Goal: Book appointment/travel/reservation

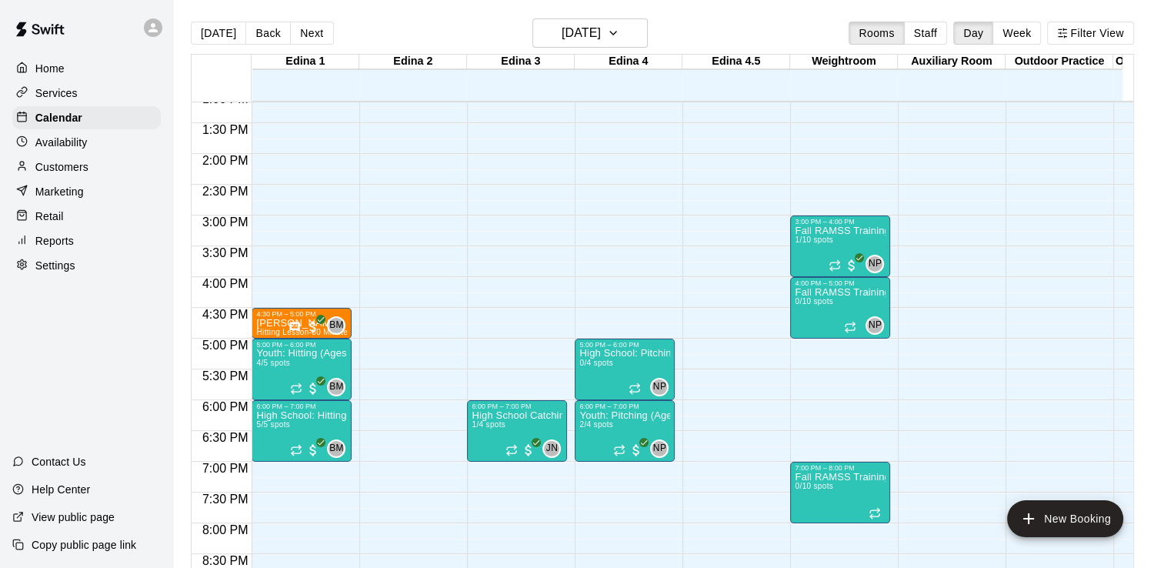
scroll to position [860, 0]
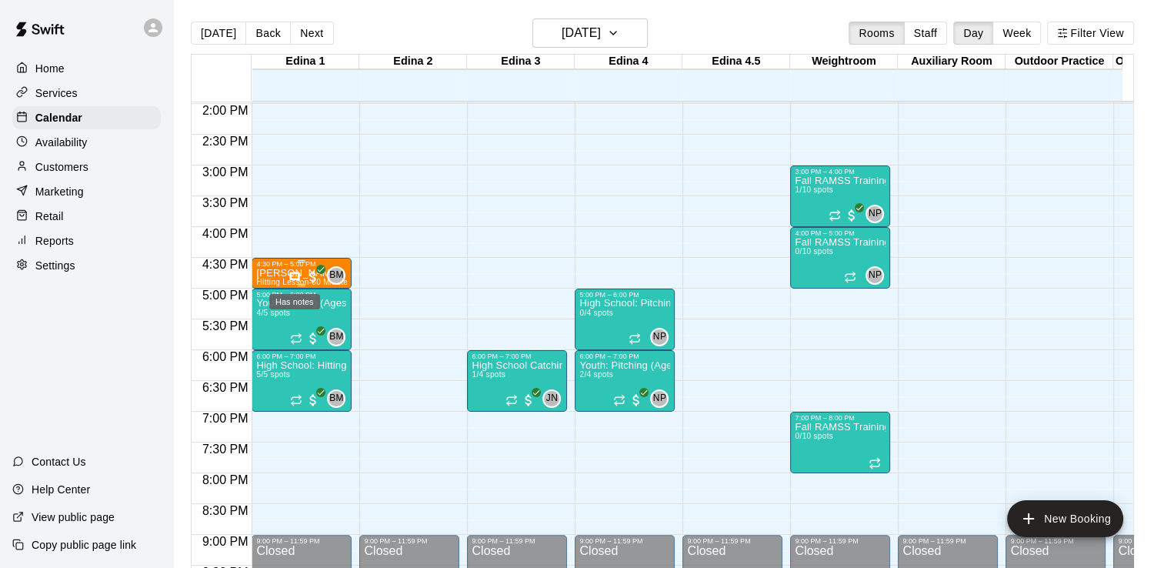
click at [289, 271] on icon "Has notes" at bounding box center [294, 277] width 12 height 12
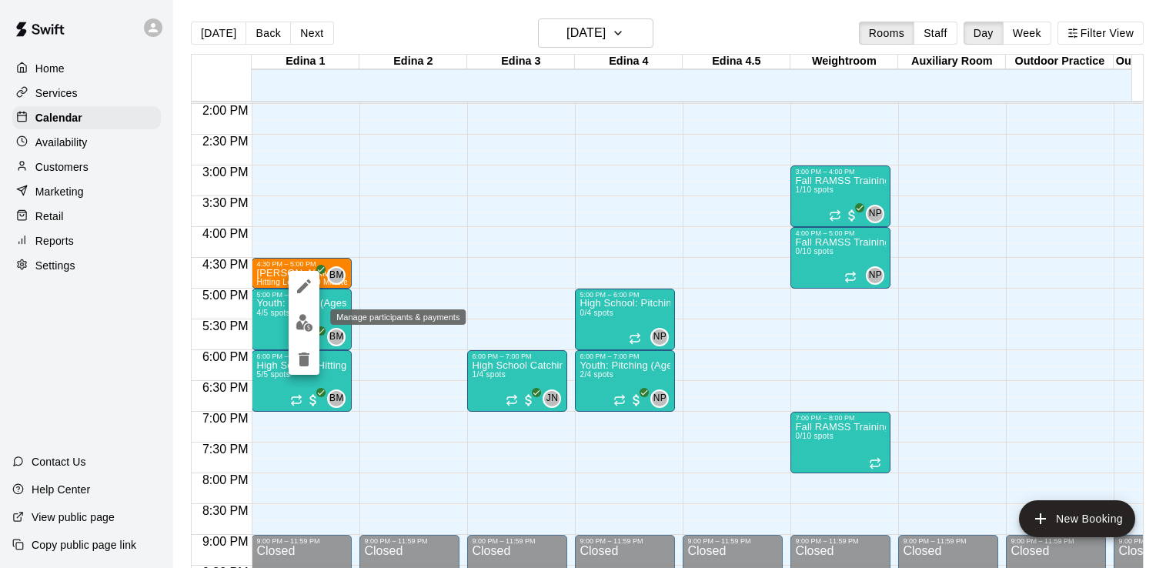
click at [306, 322] on img "edit" at bounding box center [304, 323] width 18 height 18
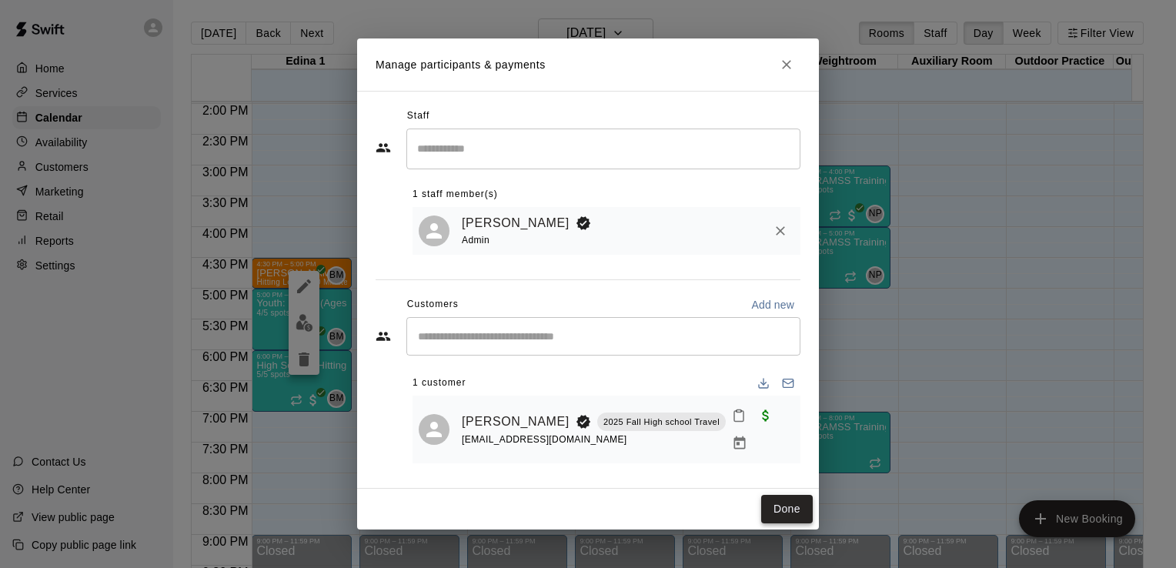
click at [797, 505] on button "Done" at bounding box center [787, 509] width 52 height 28
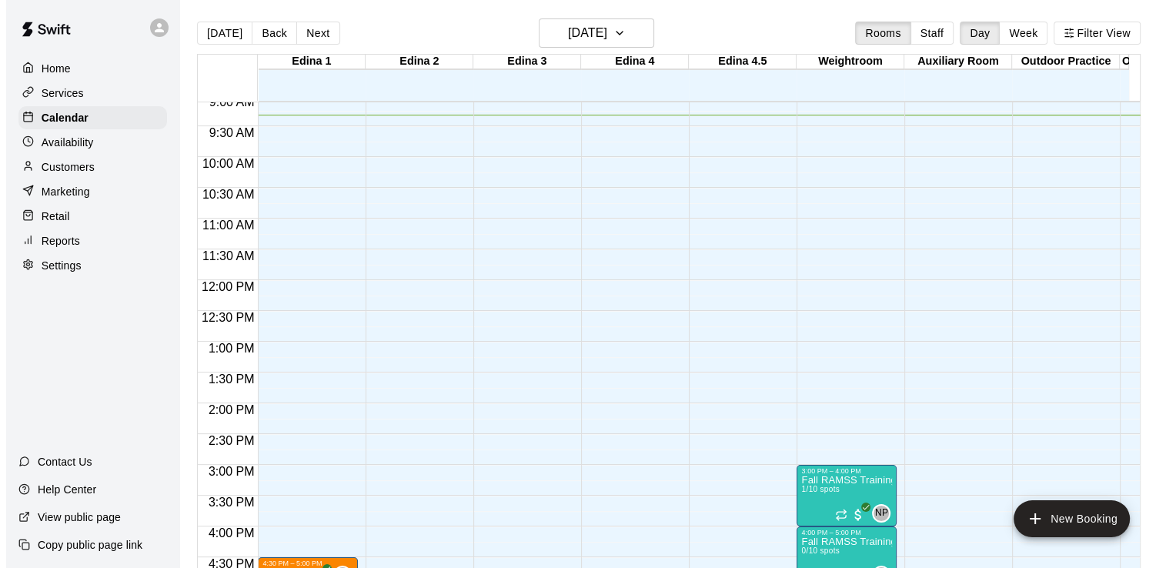
scroll to position [569, 0]
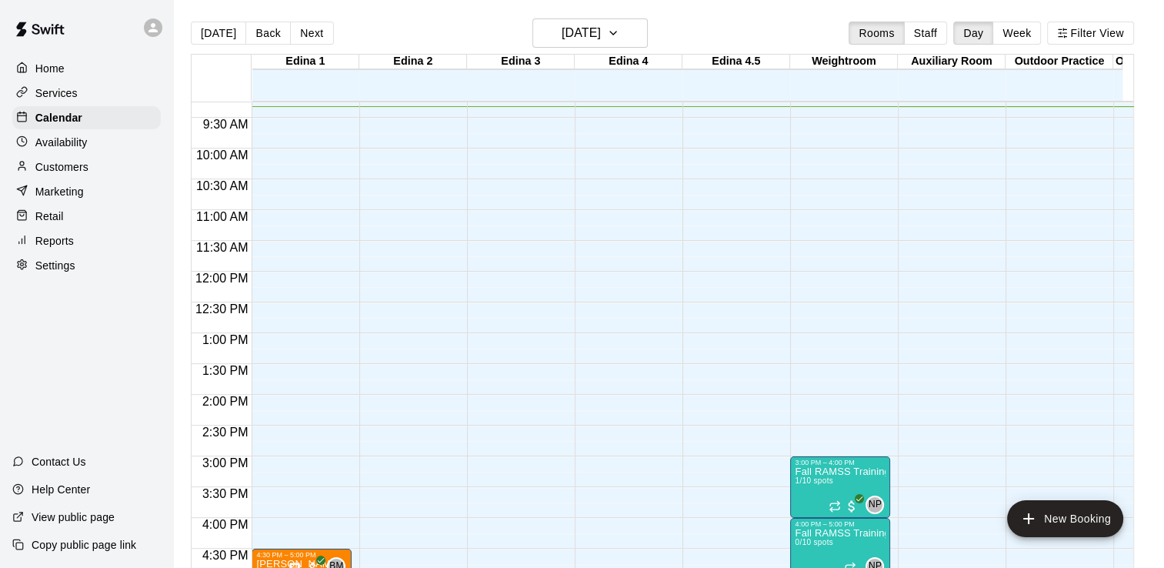
click at [808, 215] on div "12:00 AM – 8:00 AM Closed 3:00 PM – 4:00 PM Fall RAMSS Training 1/10 spots NP 0…" at bounding box center [840, 271] width 100 height 1477
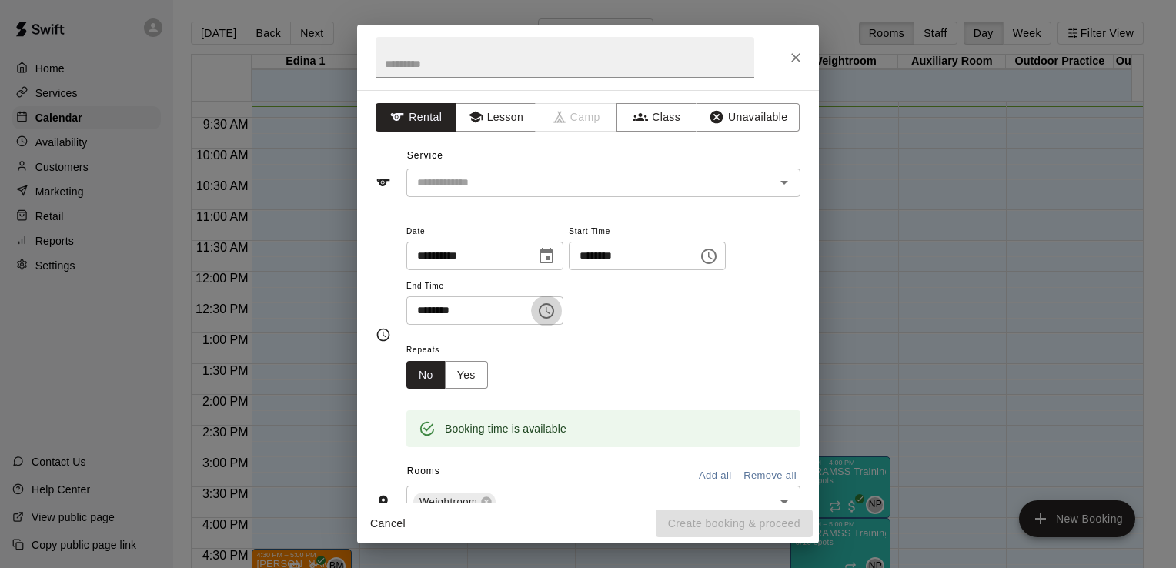
click at [550, 309] on icon "Choose time, selected time is 11:30 AM" at bounding box center [547, 310] width 5 height 7
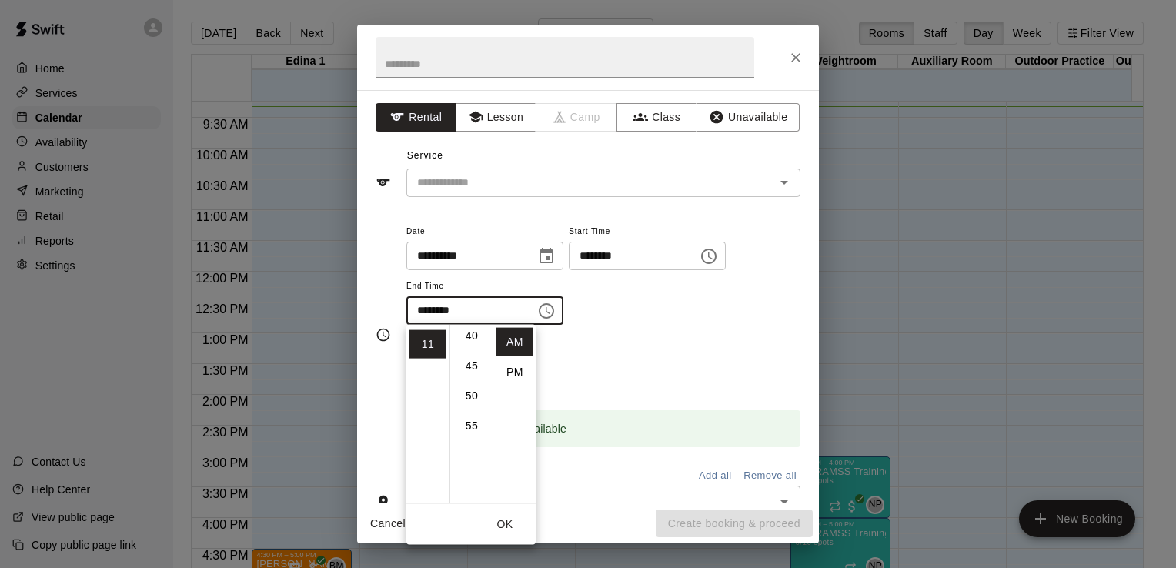
scroll to position [0, 0]
click at [472, 345] on li "00" at bounding box center [471, 342] width 37 height 28
click at [432, 349] on li "11" at bounding box center [427, 344] width 37 height 28
click at [514, 374] on li "PM" at bounding box center [514, 372] width 37 height 28
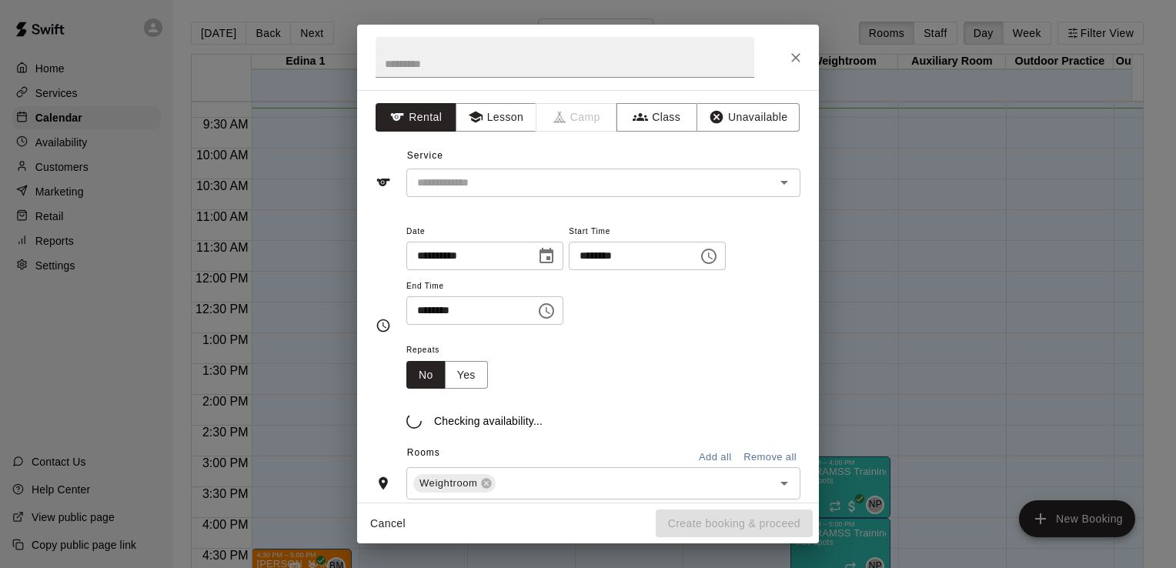
scroll to position [28, 0]
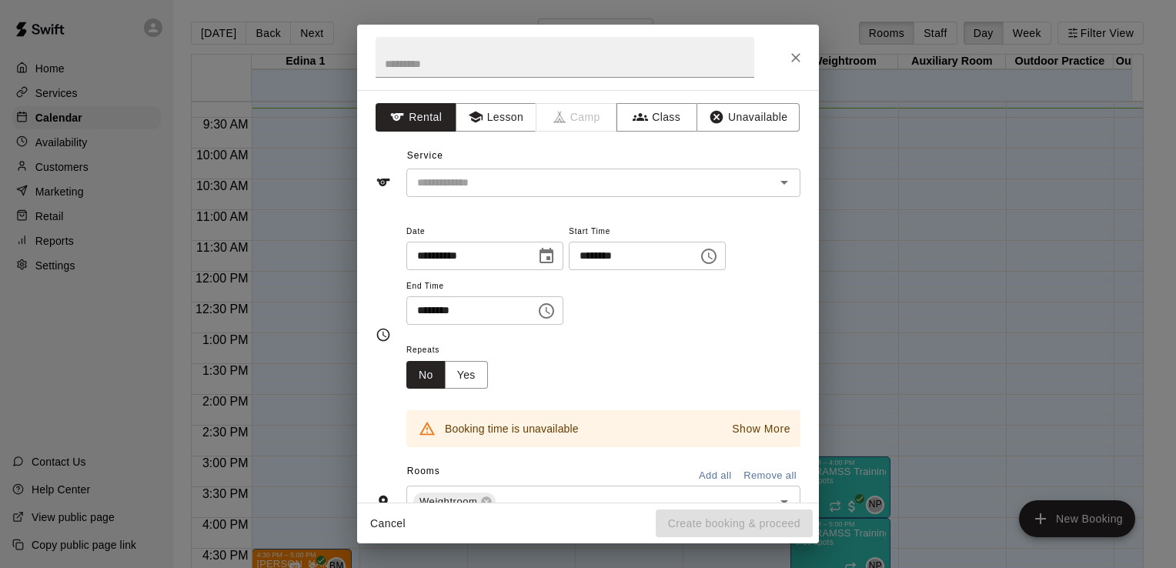
click at [555, 306] on icon "Choose time, selected time is 11:00 PM" at bounding box center [546, 311] width 18 height 18
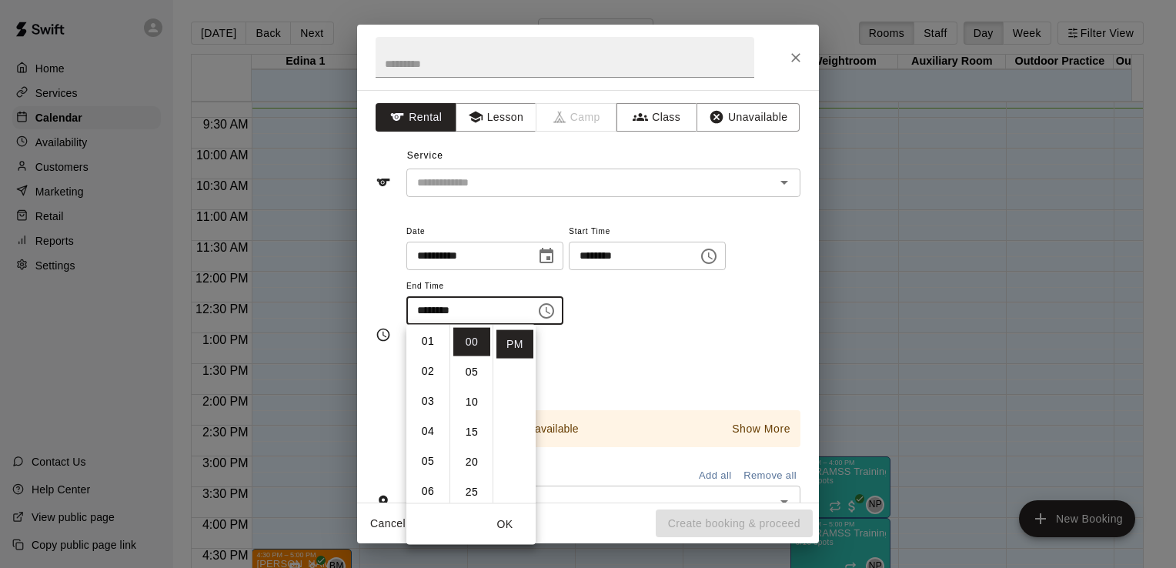
scroll to position [0, 0]
click at [430, 339] on li "12" at bounding box center [427, 342] width 37 height 28
type input "********"
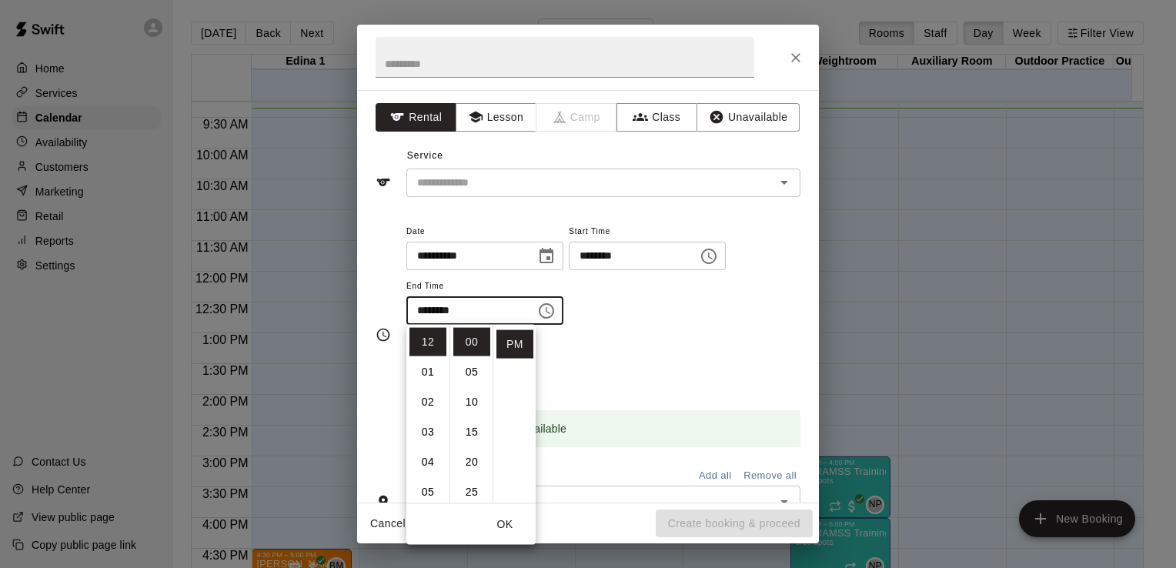
click at [711, 296] on div "**********" at bounding box center [603, 274] width 394 height 104
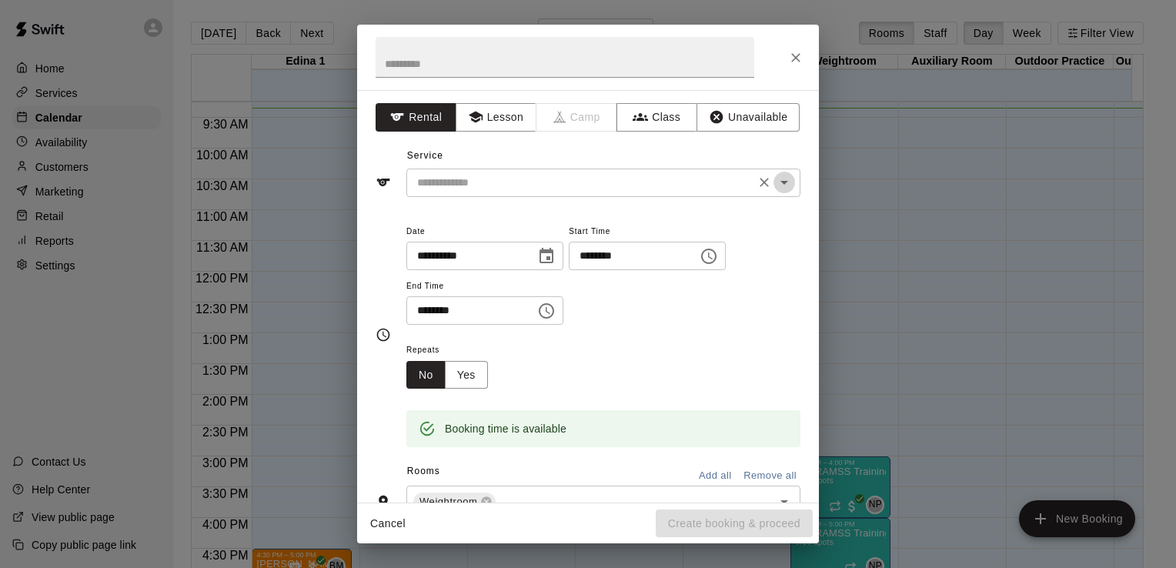
click at [775, 183] on icon "Open" at bounding box center [784, 182] width 18 height 18
click at [637, 128] on button "Class" at bounding box center [656, 117] width 81 height 28
click at [595, 183] on input "text" at bounding box center [590, 182] width 359 height 19
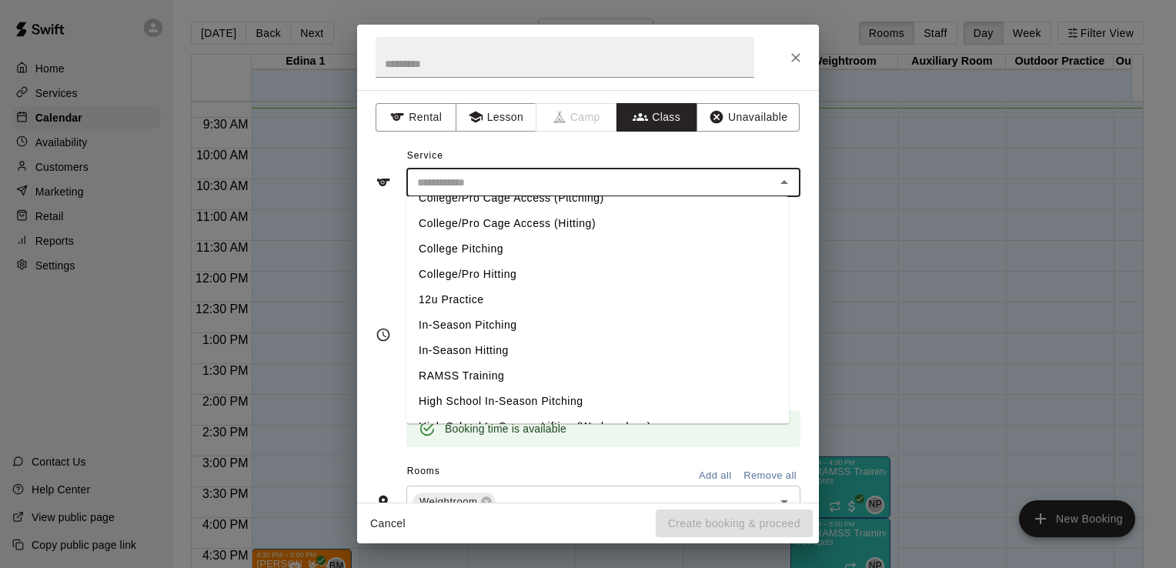
scroll to position [302, 0]
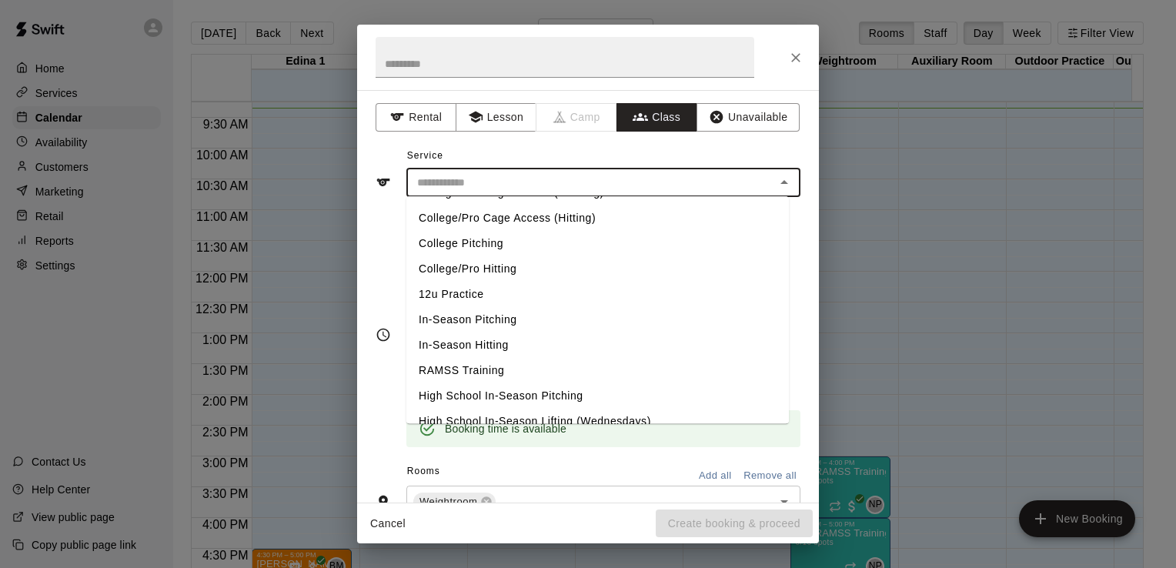
click at [488, 367] on li "RAMSS Training" at bounding box center [597, 370] width 382 height 25
type input "**********"
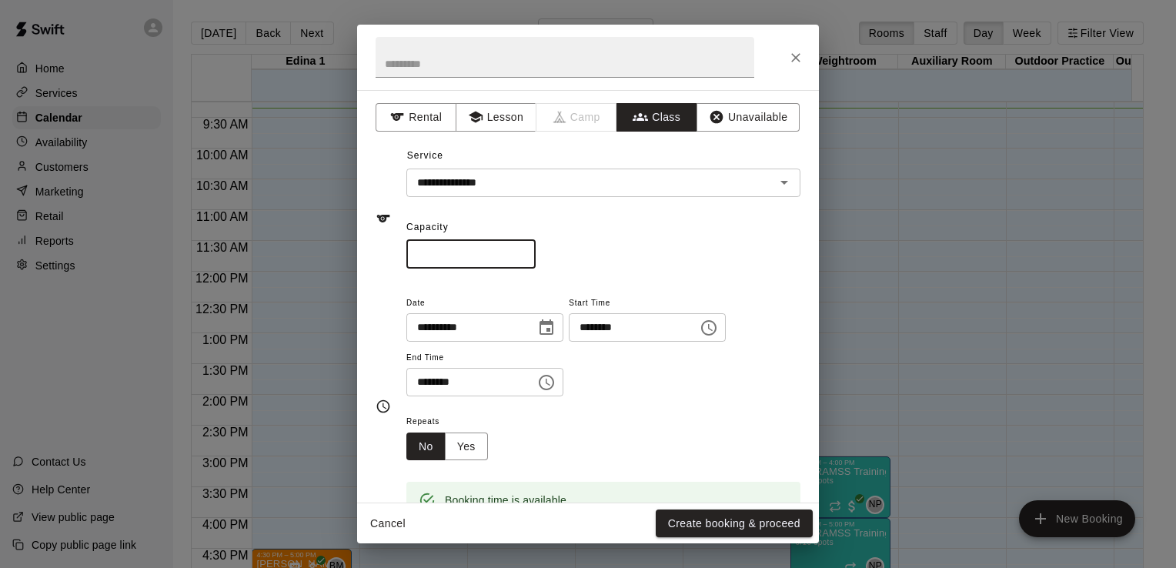
click at [459, 246] on input "*" at bounding box center [470, 254] width 129 height 28
type input "**"
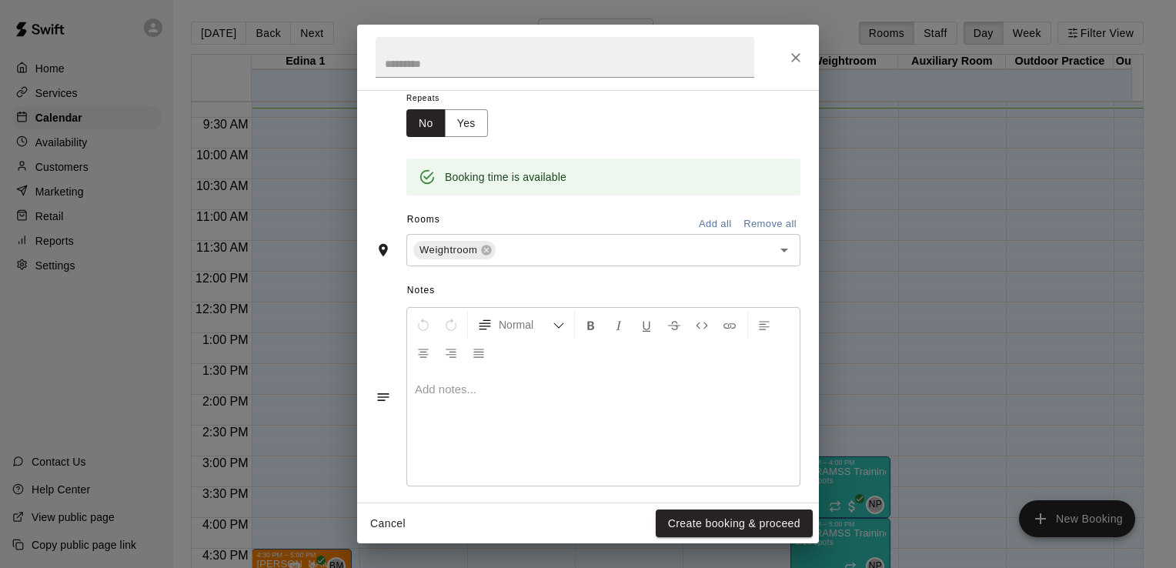
scroll to position [334, 0]
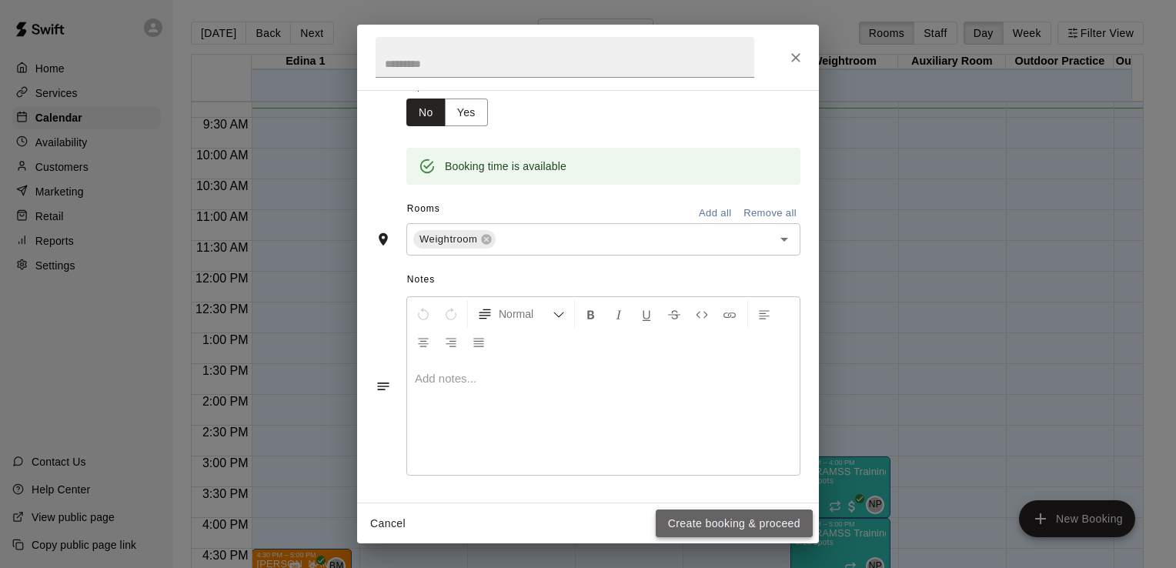
click at [739, 526] on button "Create booking & proceed" at bounding box center [733, 523] width 157 height 28
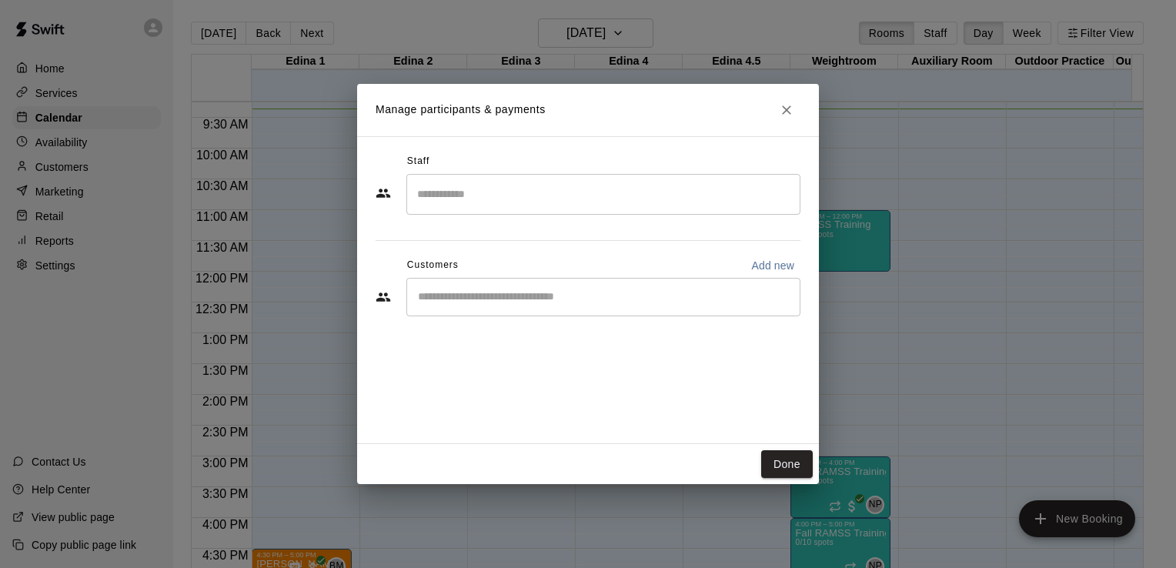
click at [494, 195] on input "Search staff" at bounding box center [603, 194] width 380 height 27
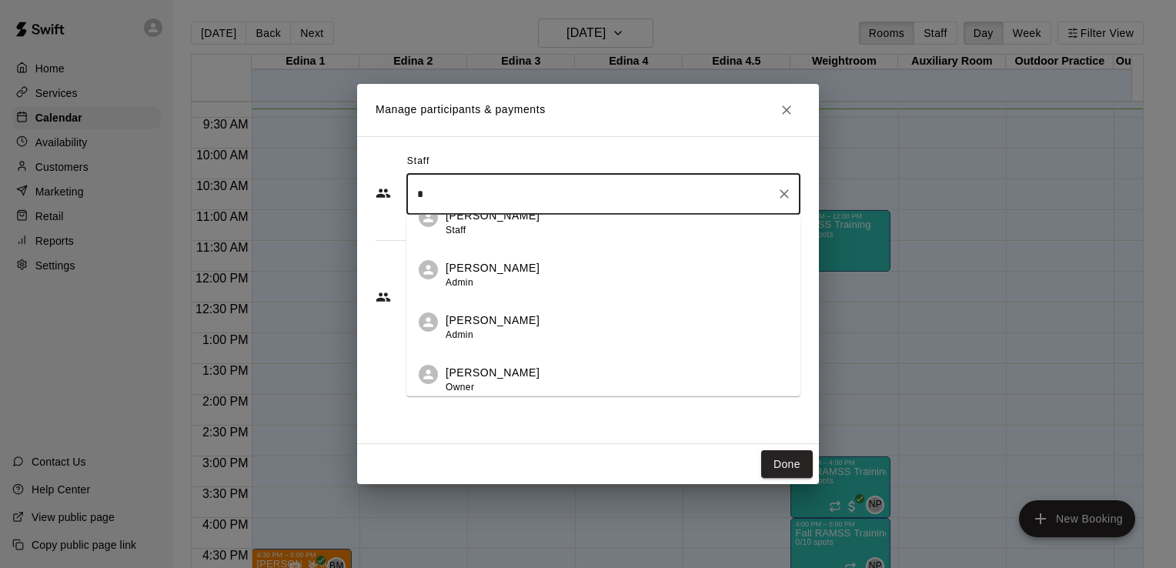
scroll to position [445, 0]
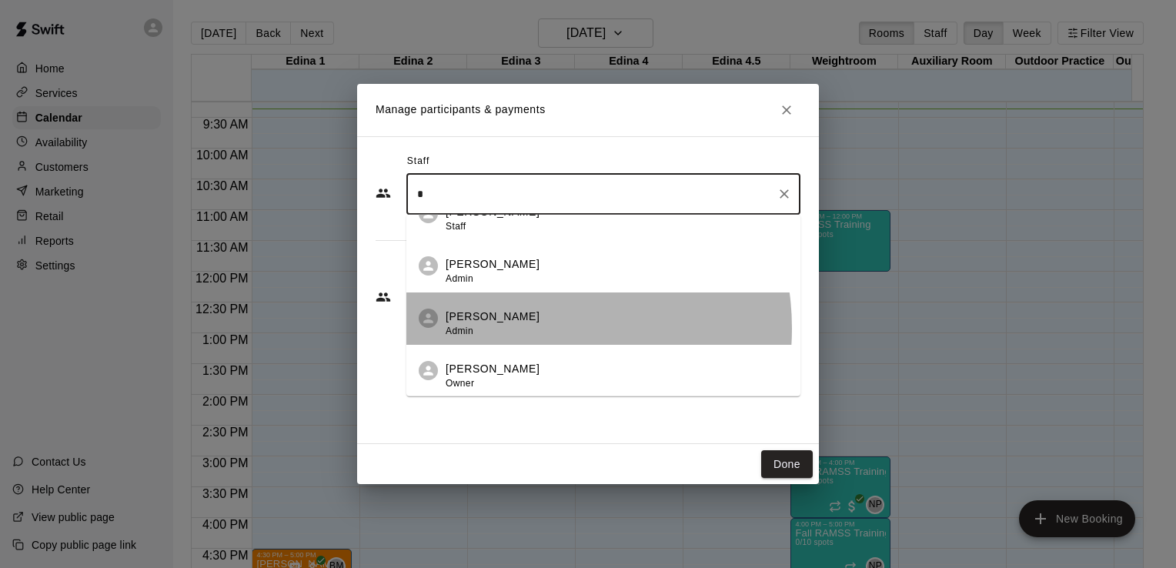
click at [531, 328] on div "[PERSON_NAME] Admin" at bounding box center [616, 324] width 342 height 30
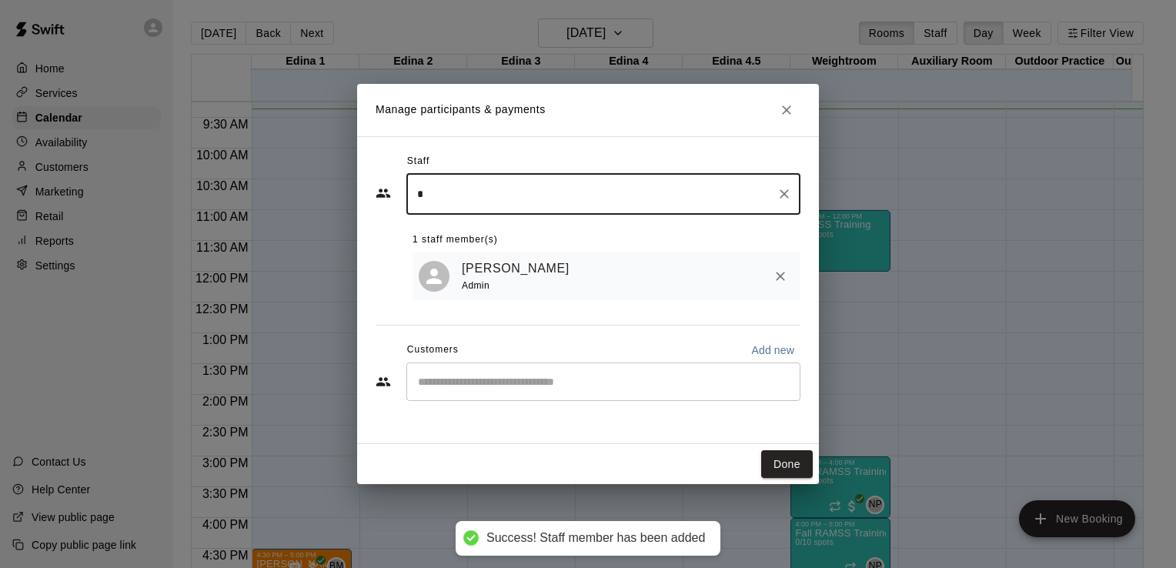
type input "*"
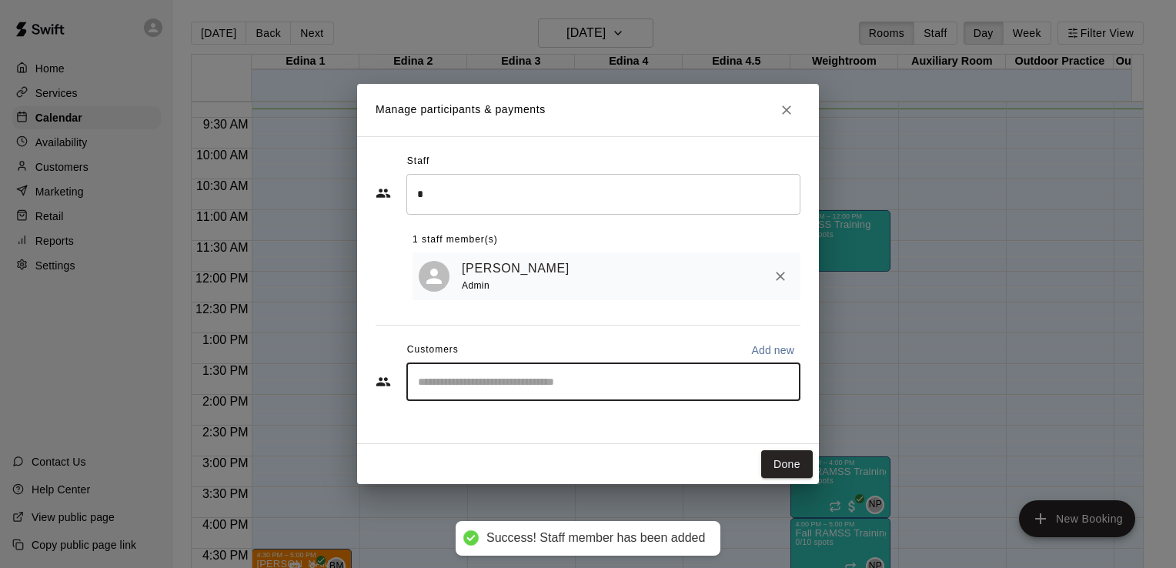
click at [501, 388] on input "Start typing to search customers..." at bounding box center [603, 381] width 380 height 15
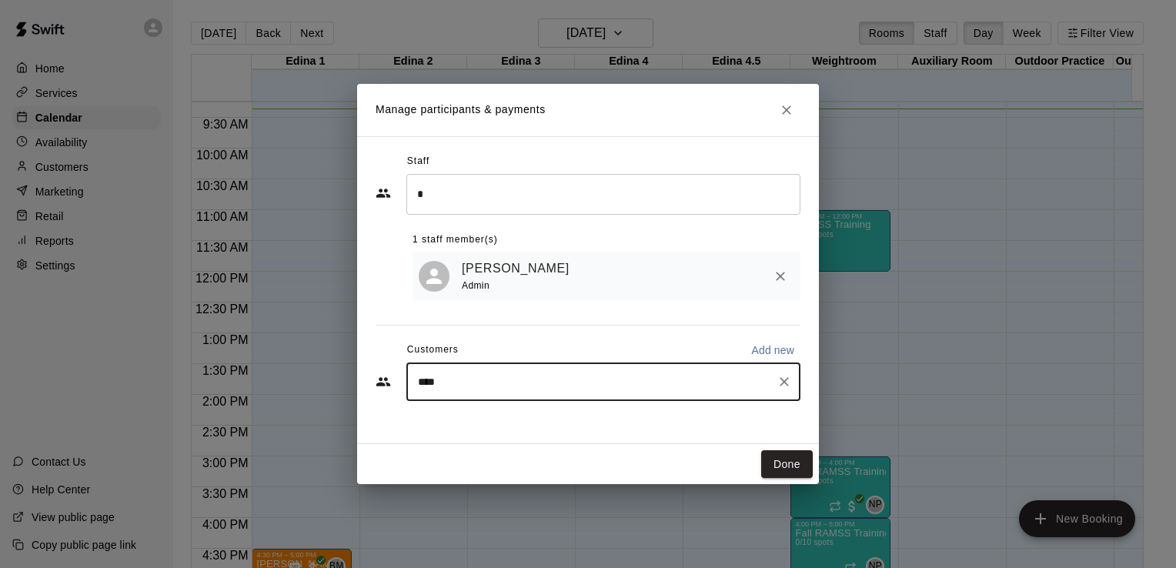
type input "***"
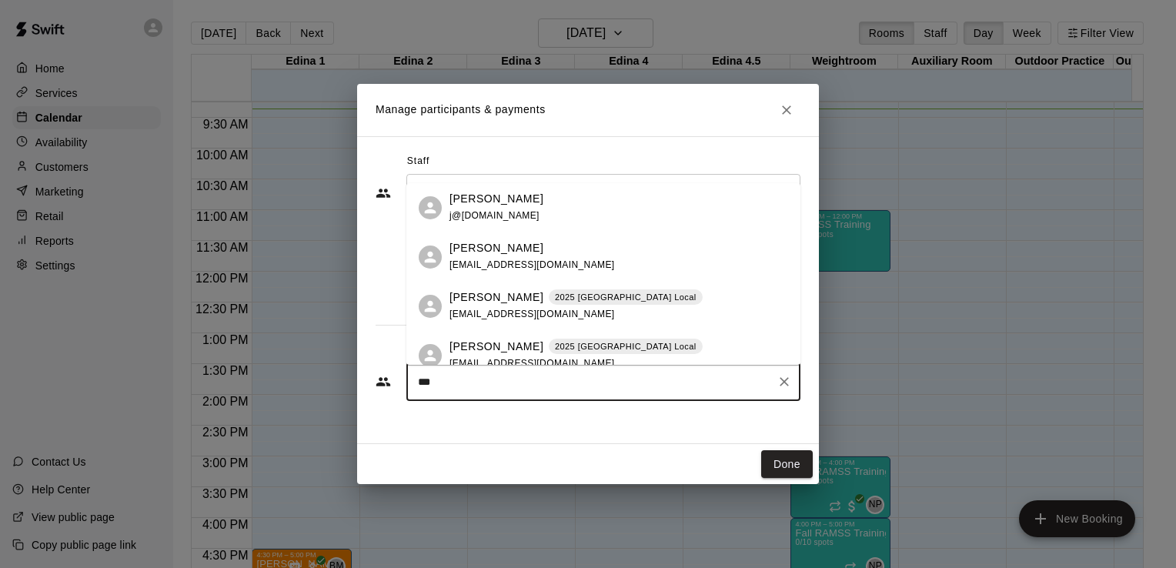
click at [697, 382] on input "***" at bounding box center [591, 381] width 357 height 15
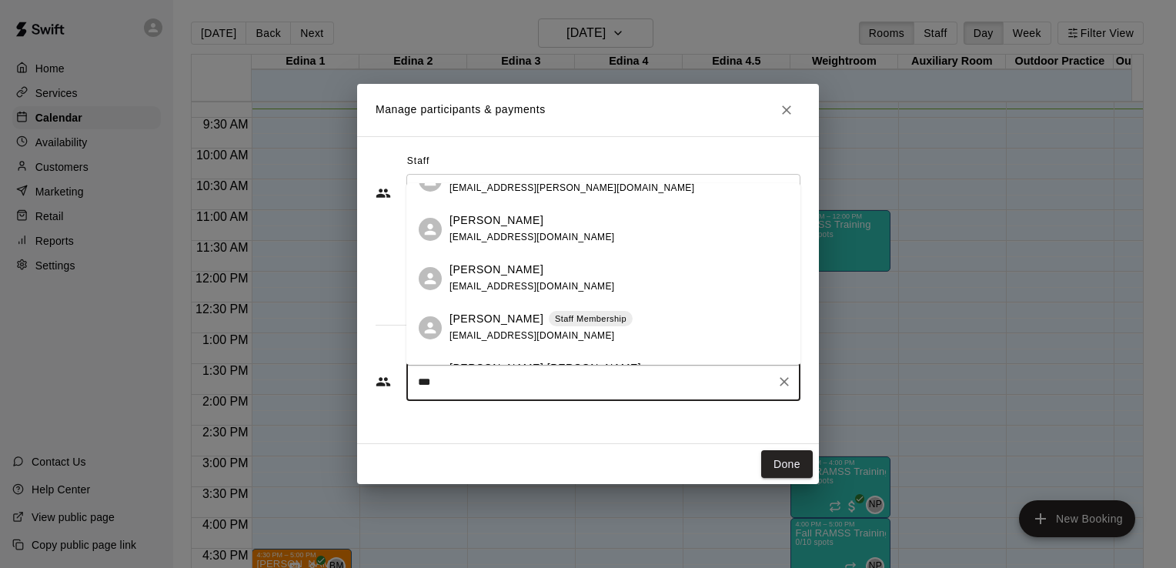
scroll to position [234, 0]
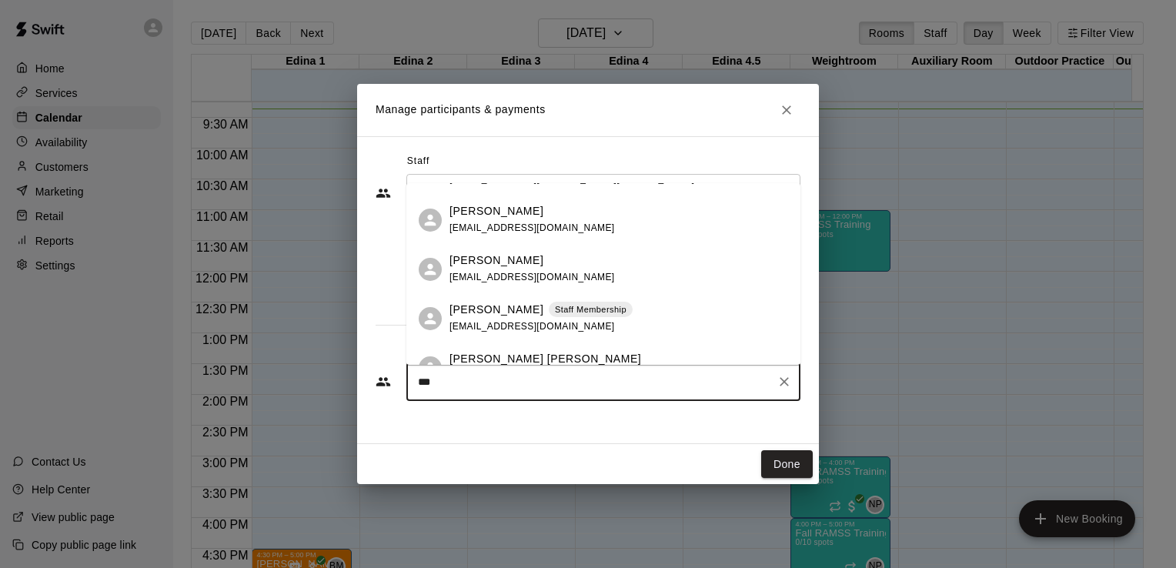
click at [520, 223] on span "[EMAIL_ADDRESS][DOMAIN_NAME]" at bounding box center [531, 227] width 165 height 11
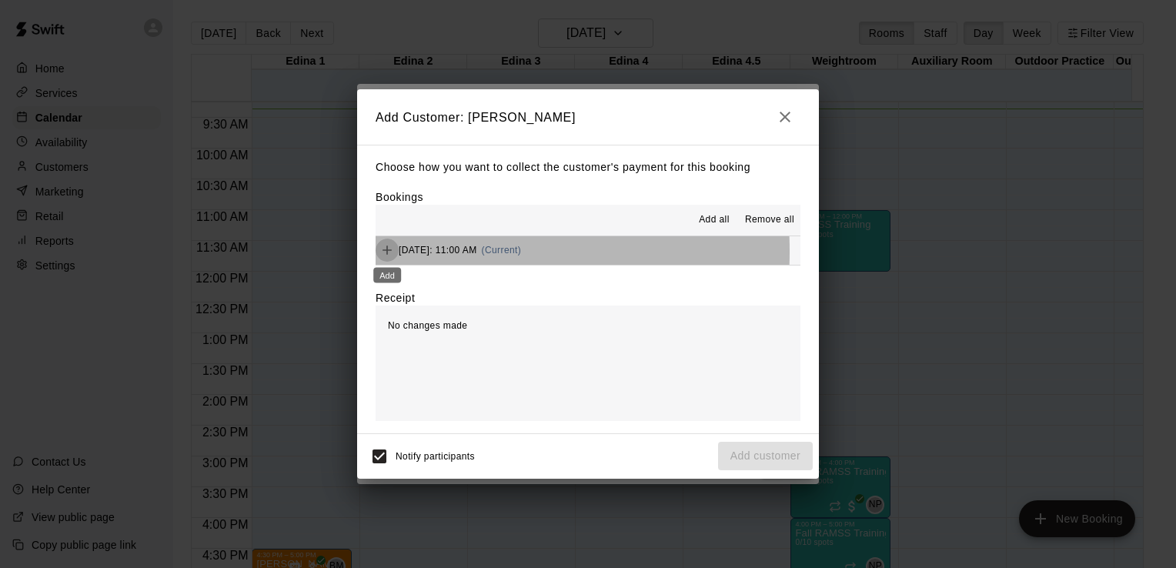
click at [387, 252] on icon "Add" at bounding box center [386, 249] width 9 height 9
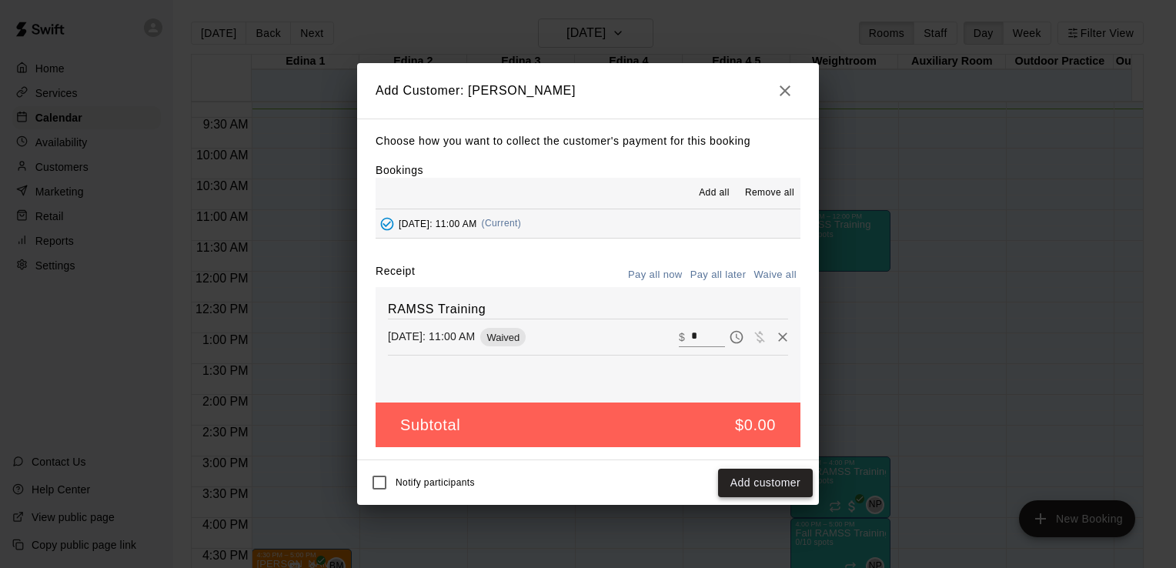
click at [770, 486] on button "Add customer" at bounding box center [765, 483] width 95 height 28
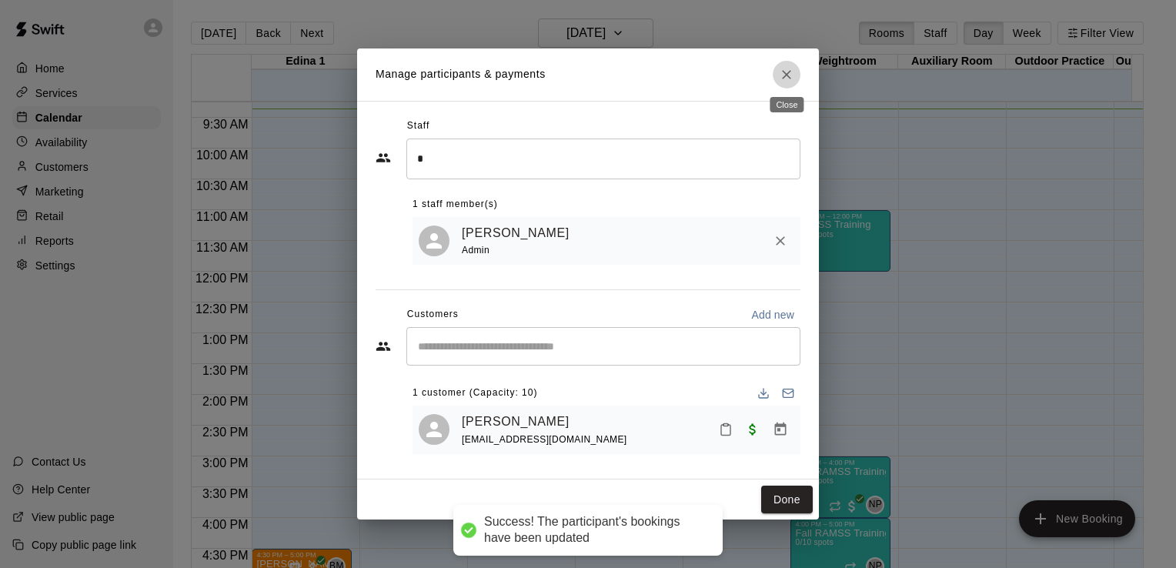
click at [783, 73] on icon "Close" at bounding box center [786, 74] width 15 height 15
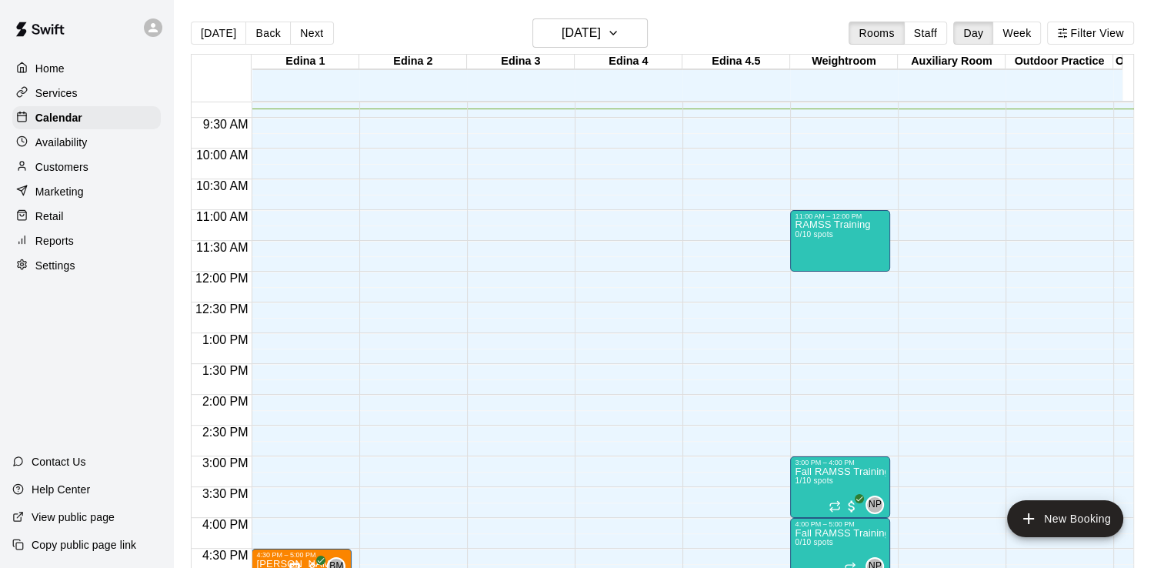
click at [797, 340] on div "12:00 AM – 8:00 AM Closed 11:00 AM – 12:00 PM RAMSS Training 0/10 spots 3:00 PM…" at bounding box center [840, 271] width 100 height 1477
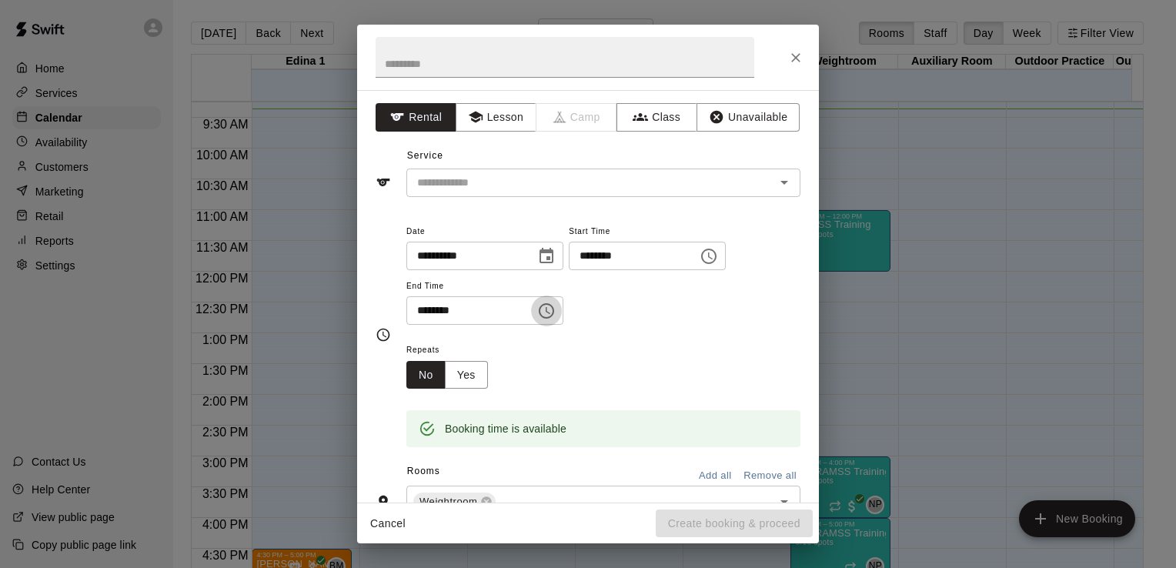
click at [555, 311] on icon "Choose time, selected time is 1:30 PM" at bounding box center [546, 311] width 18 height 18
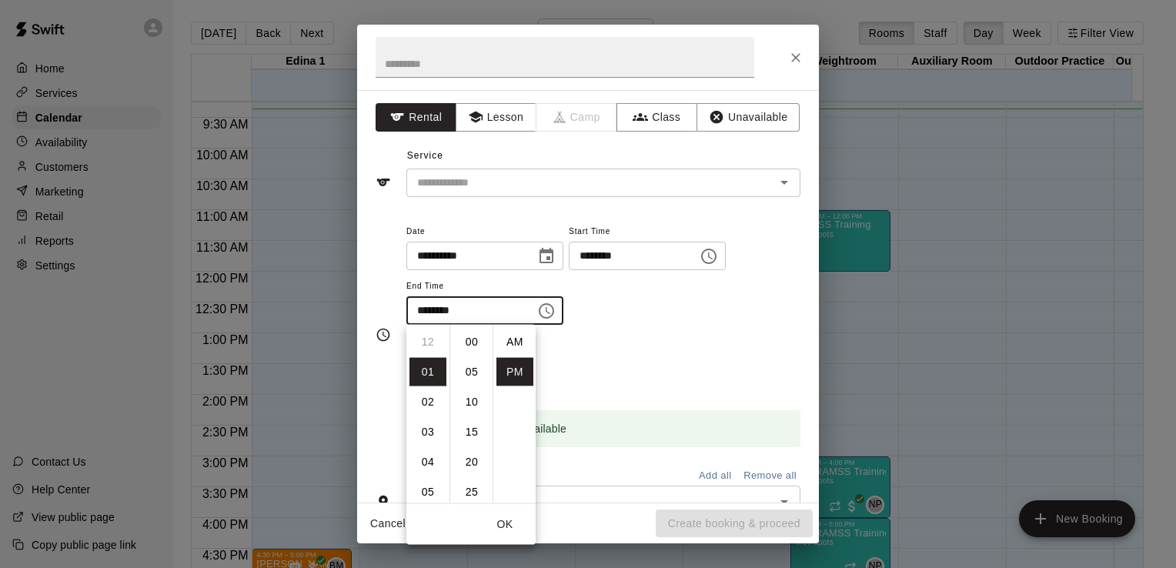
scroll to position [28, 0]
click at [422, 374] on li "02" at bounding box center [427, 372] width 37 height 28
click at [470, 337] on li "00" at bounding box center [471, 342] width 37 height 28
type input "********"
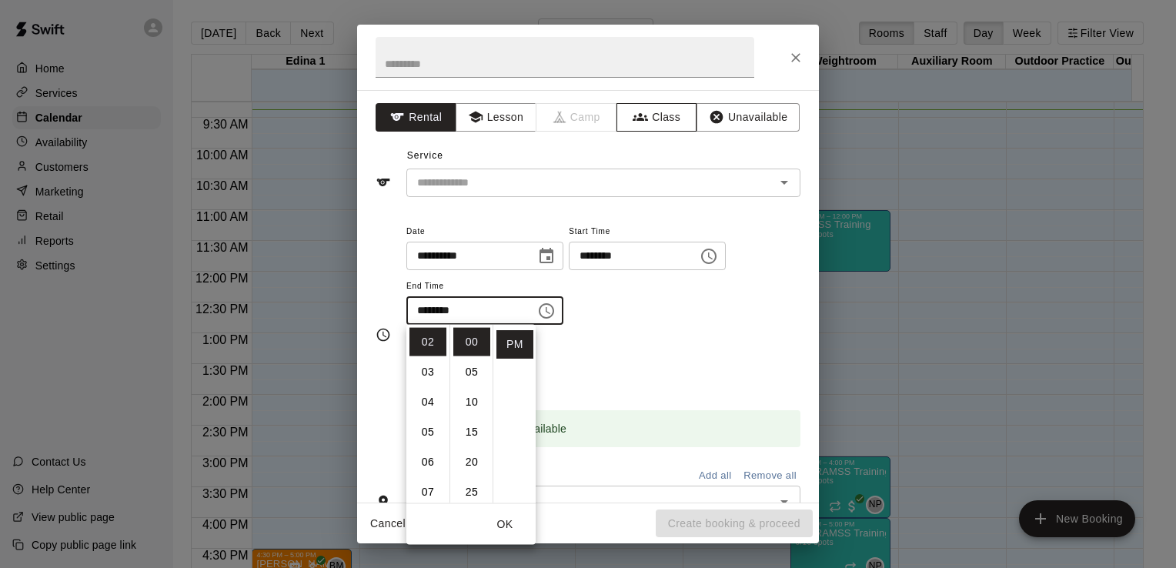
click at [662, 110] on button "Class" at bounding box center [656, 117] width 81 height 28
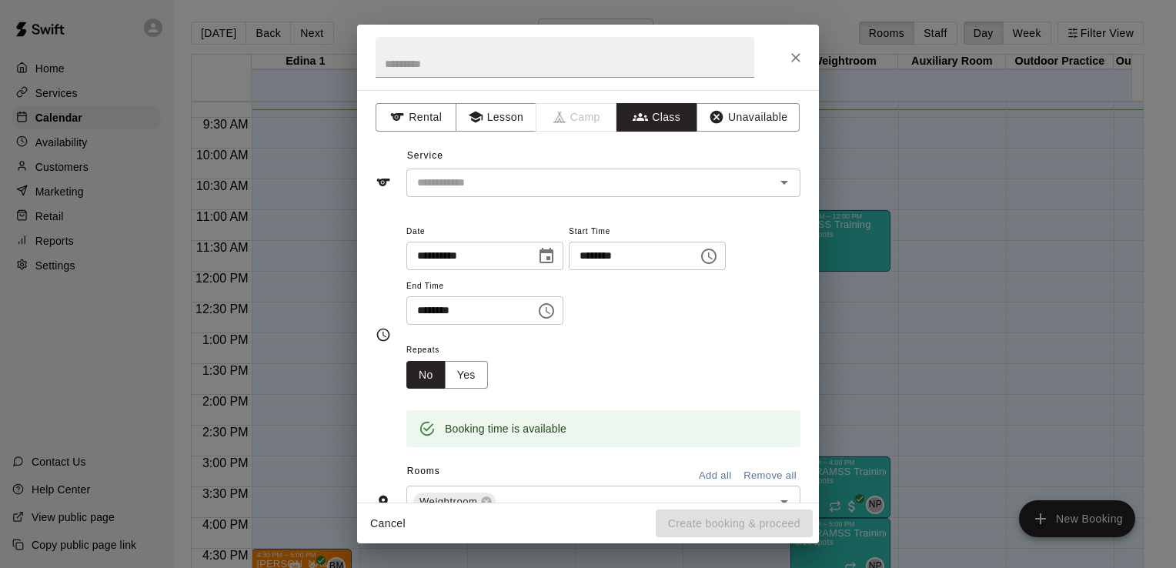
click at [780, 183] on icon "Open" at bounding box center [784, 183] width 8 height 4
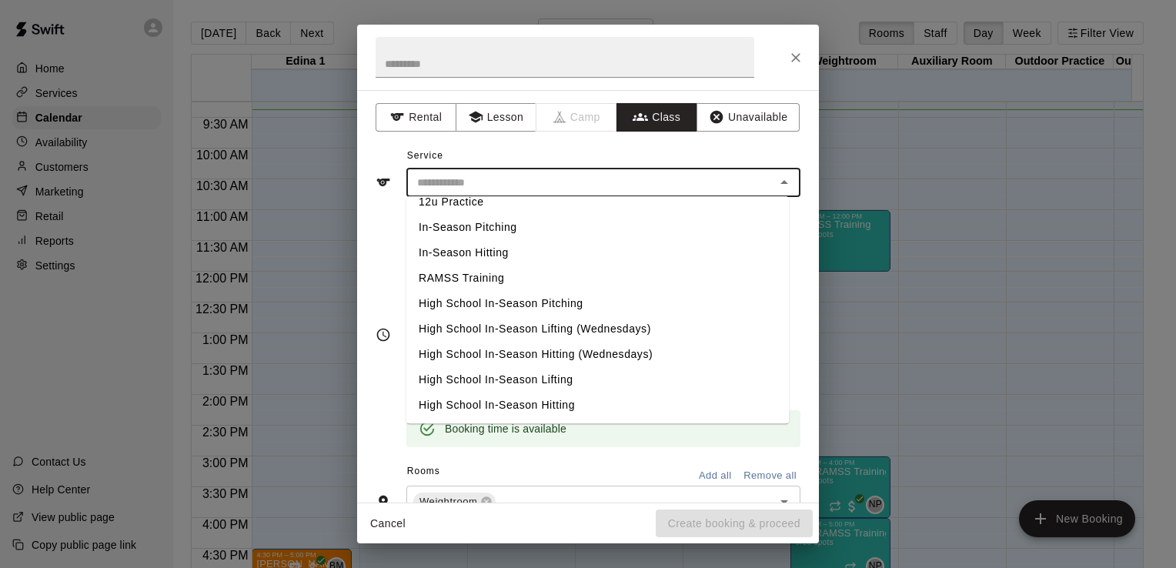
scroll to position [397, 0]
click at [589, 274] on li "RAMSS Training" at bounding box center [597, 274] width 382 height 25
type input "**********"
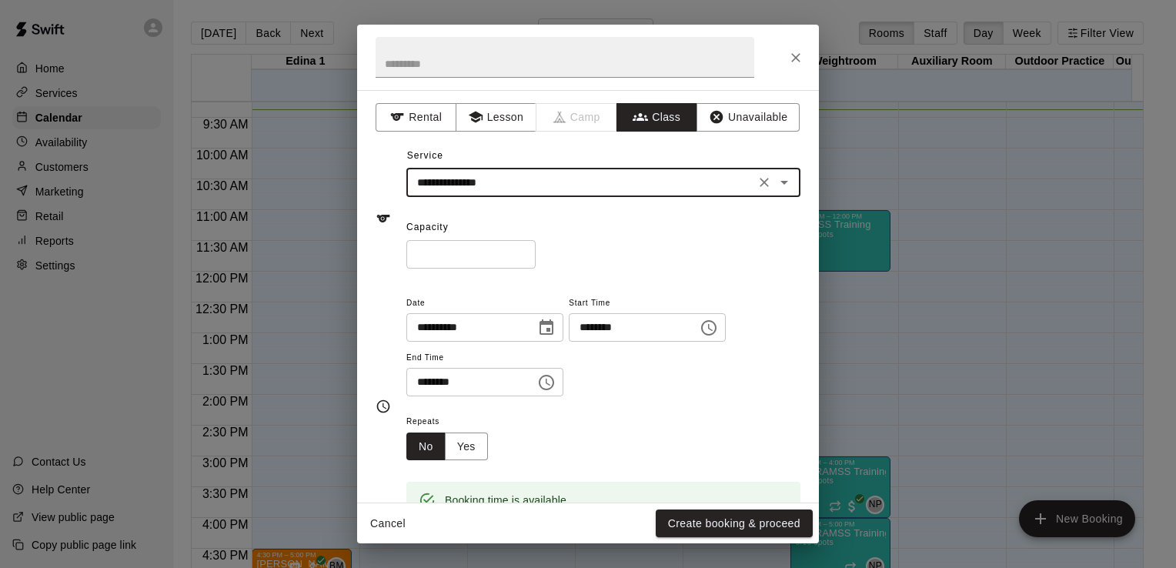
click at [495, 244] on input "*" at bounding box center [470, 254] width 129 height 28
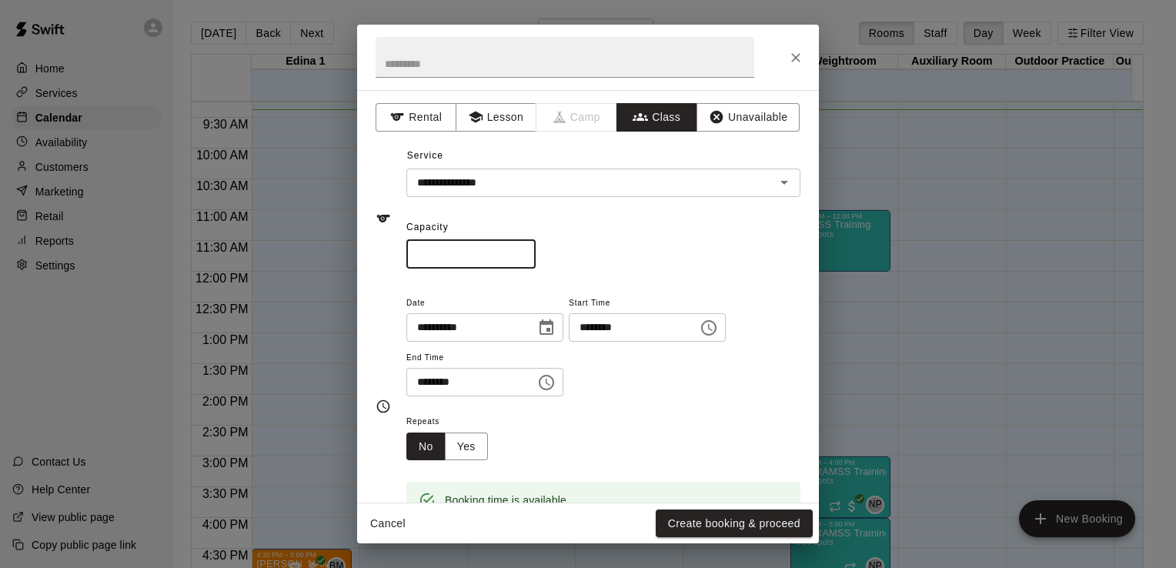
type input "**"
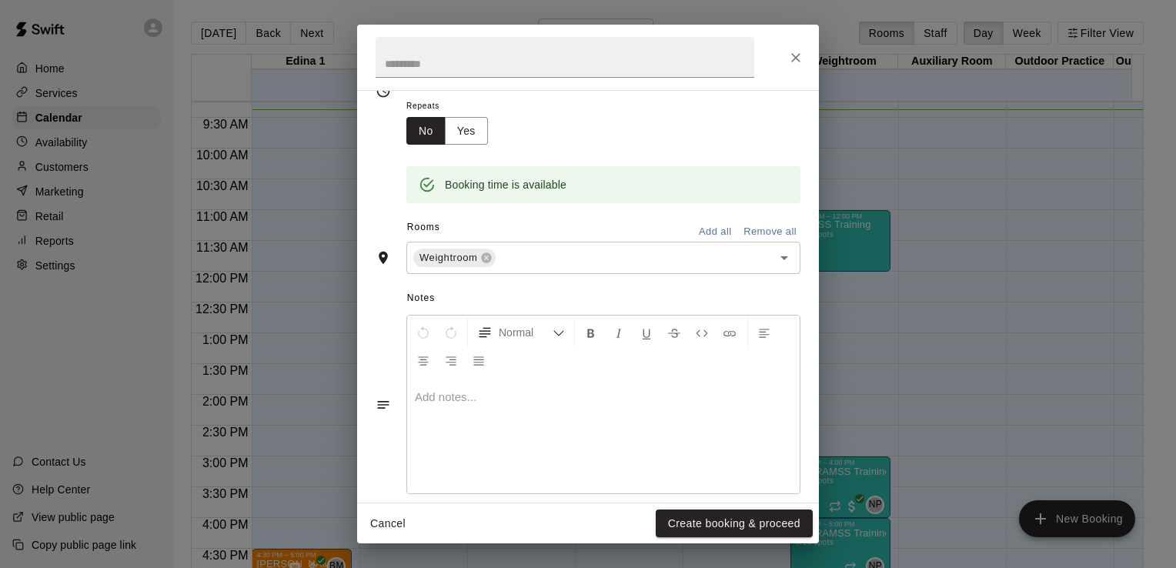
scroll to position [334, 0]
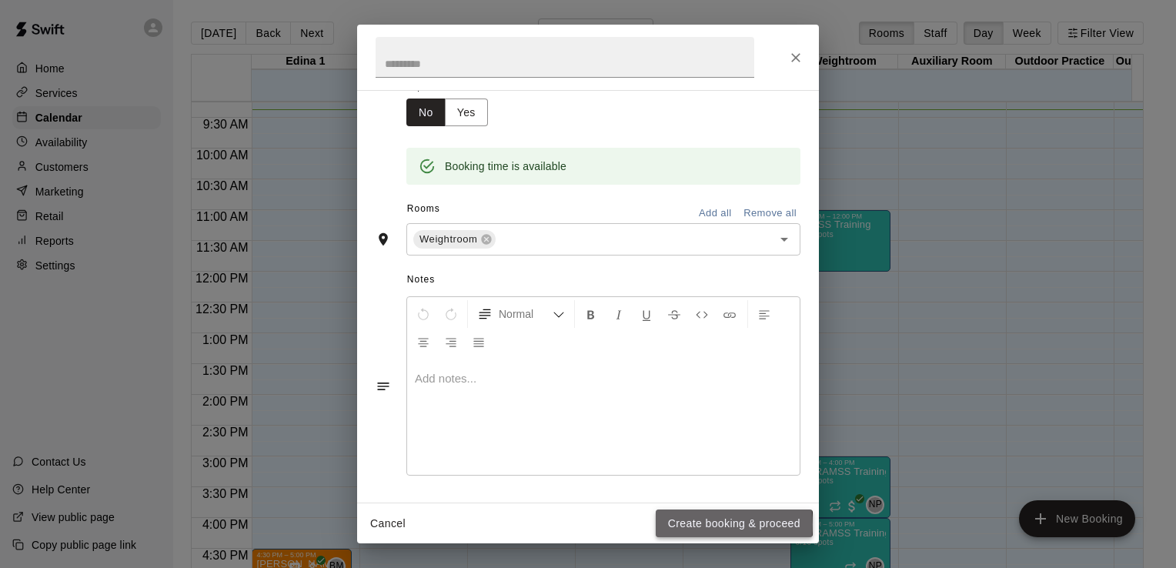
click at [711, 525] on button "Create booking & proceed" at bounding box center [733, 523] width 157 height 28
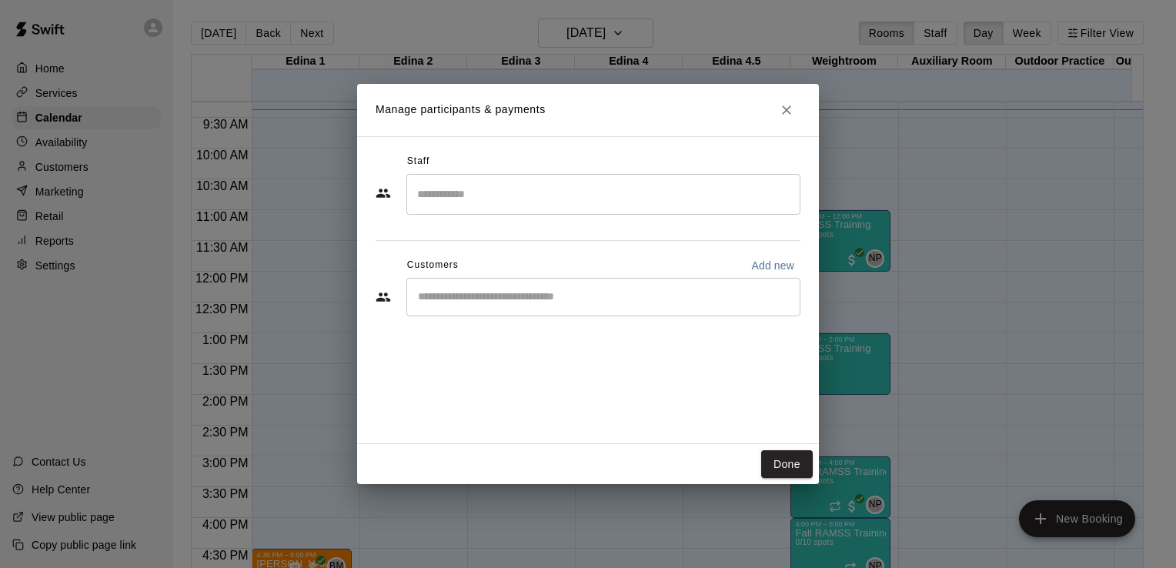
click at [625, 189] on input "Search staff" at bounding box center [603, 194] width 380 height 27
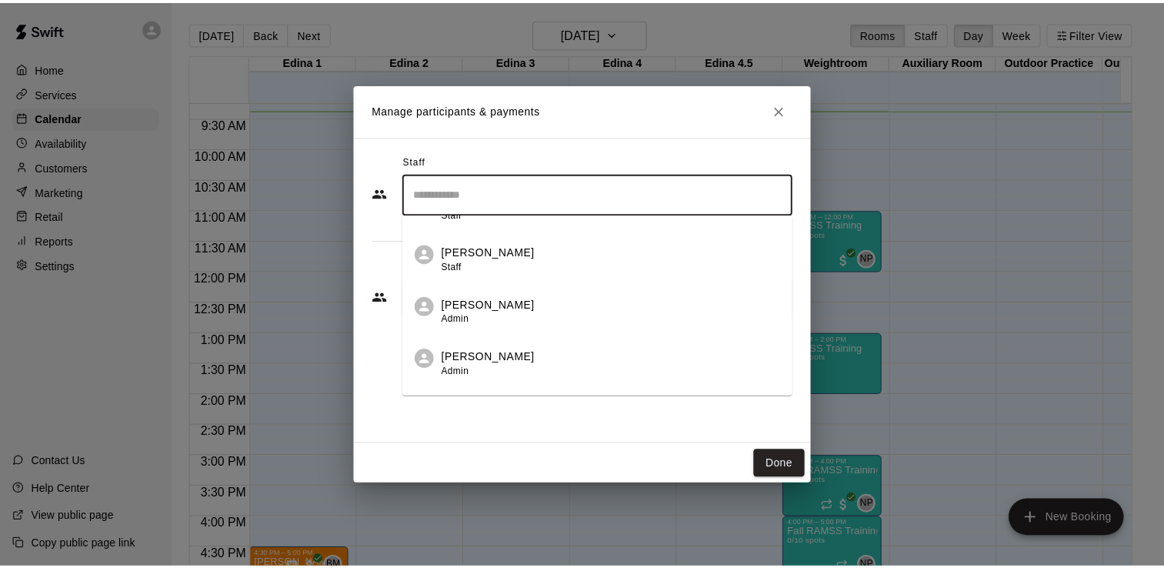
scroll to position [409, 0]
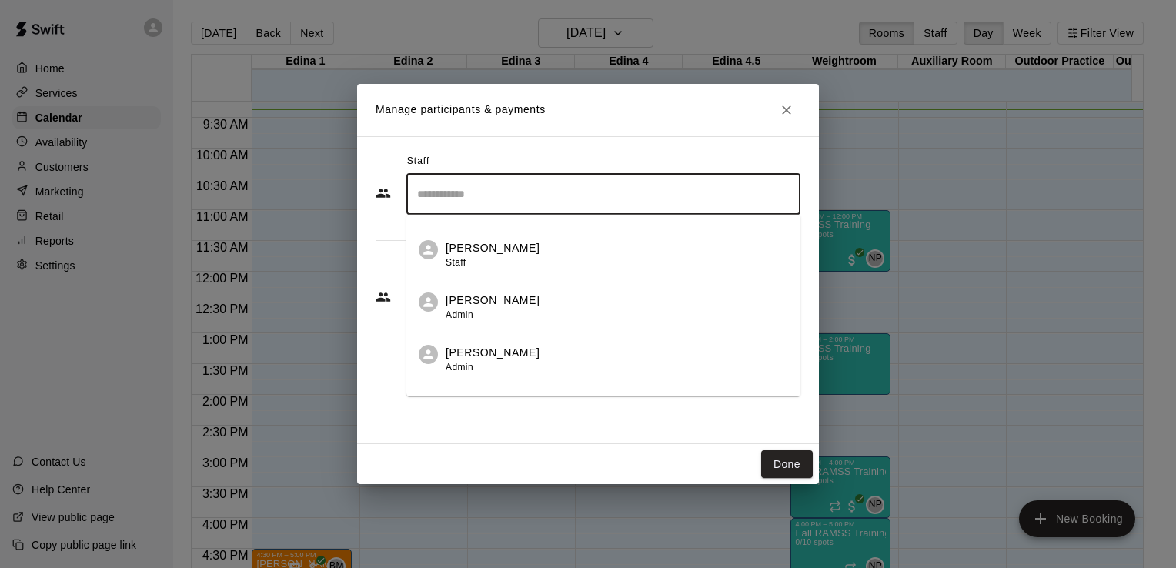
click at [609, 356] on div "[PERSON_NAME] Admin" at bounding box center [616, 360] width 342 height 30
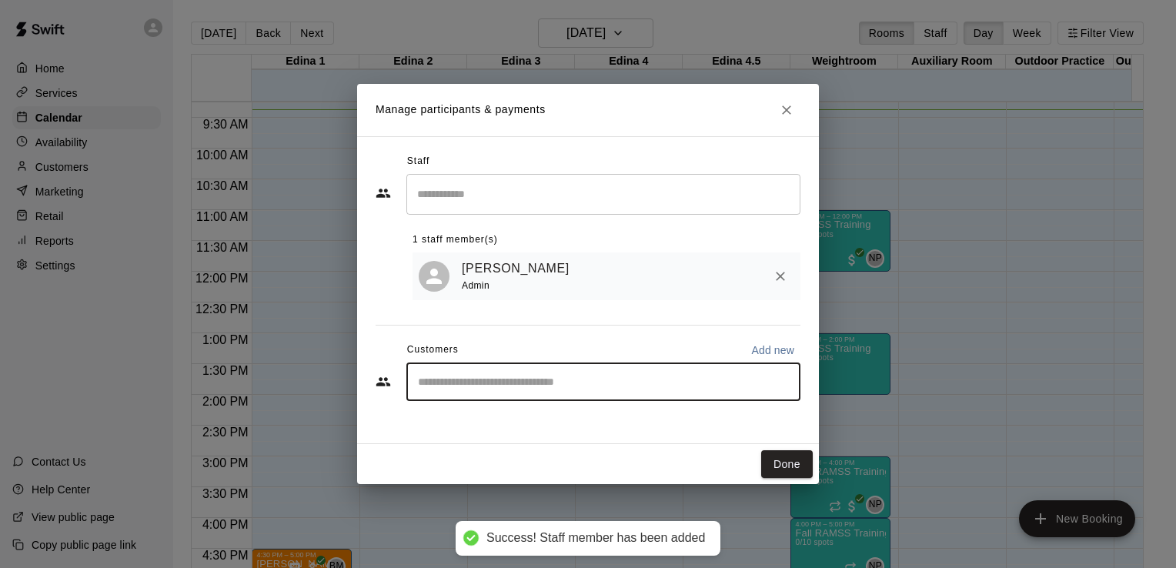
click at [591, 384] on input "Start typing to search customers..." at bounding box center [603, 381] width 380 height 15
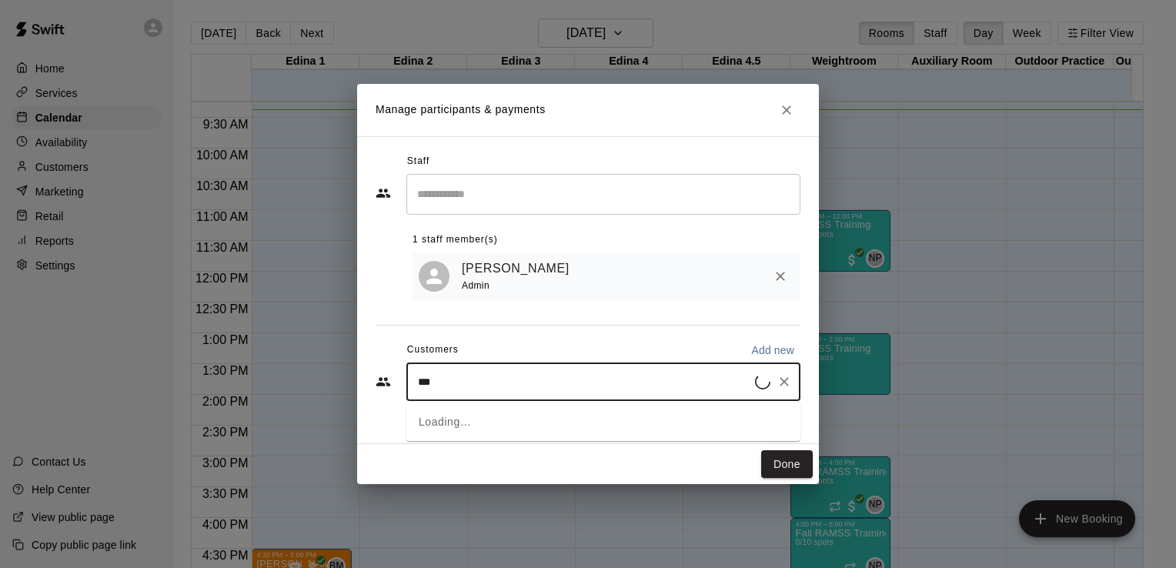
type input "****"
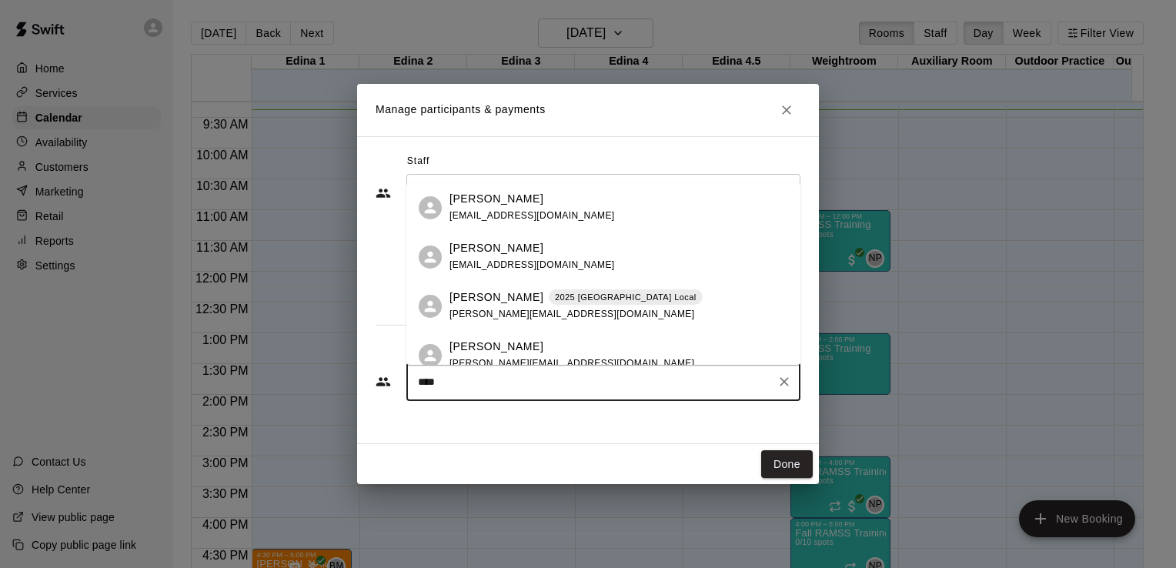
click at [459, 263] on span "[EMAIL_ADDRESS][DOMAIN_NAME]" at bounding box center [531, 264] width 165 height 11
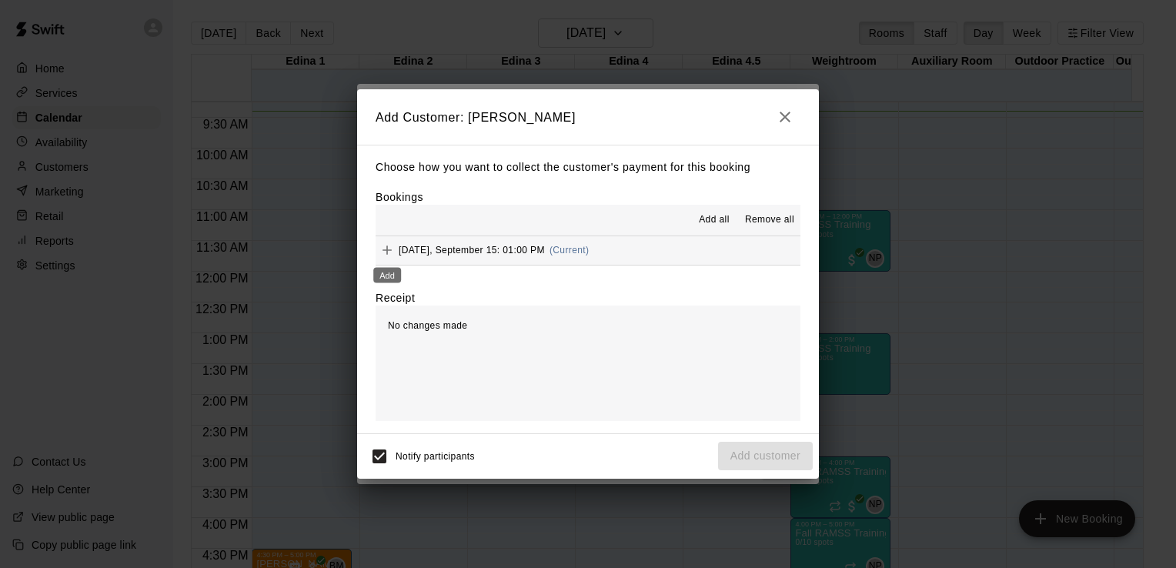
click at [395, 250] on button "Add" at bounding box center [386, 249] width 23 height 23
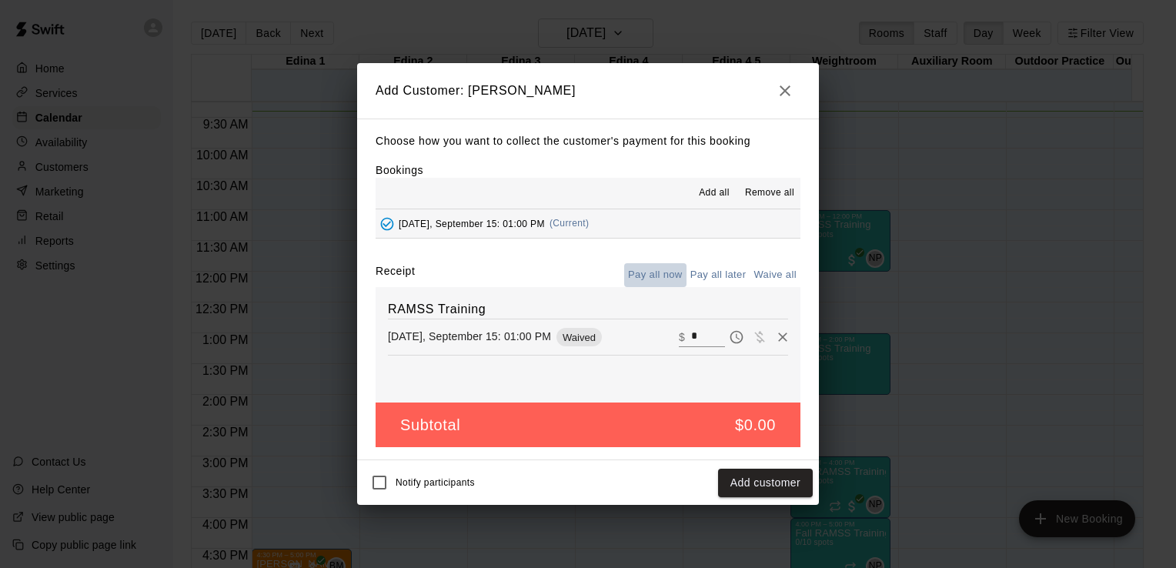
click at [678, 274] on button "Pay all now" at bounding box center [655, 275] width 62 height 24
click at [695, 337] on input "*" at bounding box center [708, 337] width 34 height 20
type input "*"
click at [767, 484] on button "Add customer" at bounding box center [765, 483] width 95 height 28
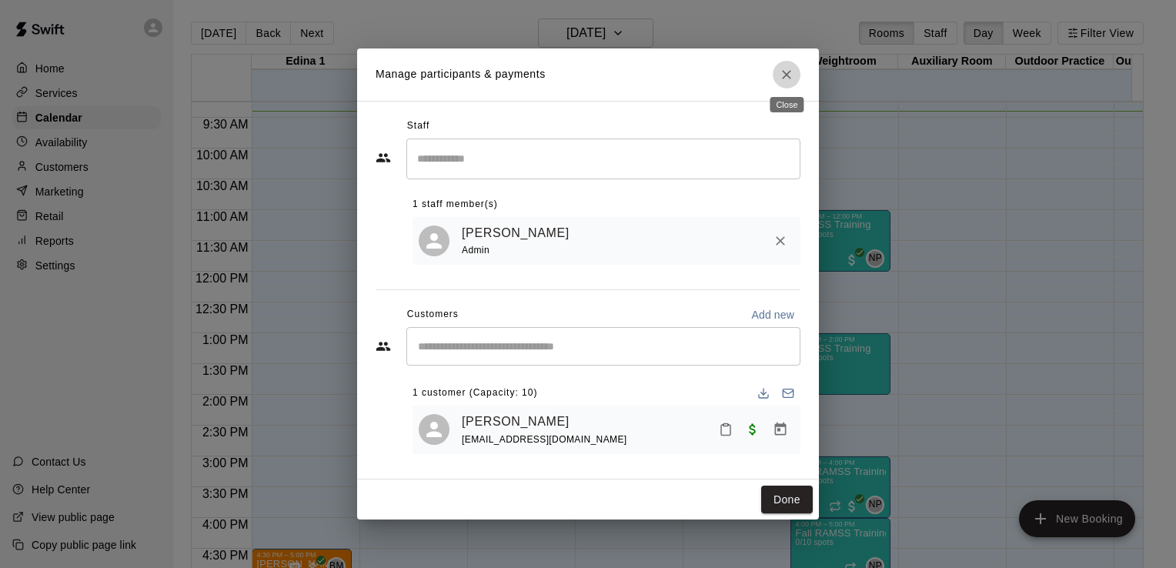
click at [785, 75] on icon "Close" at bounding box center [786, 74] width 15 height 15
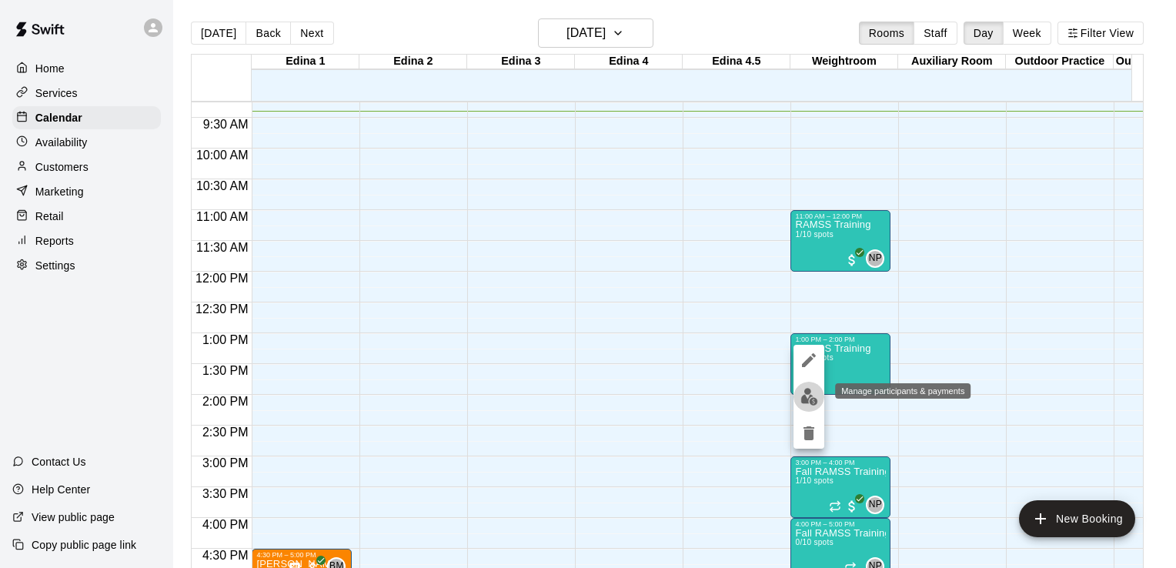
click at [806, 403] on img "edit" at bounding box center [809, 397] width 18 height 18
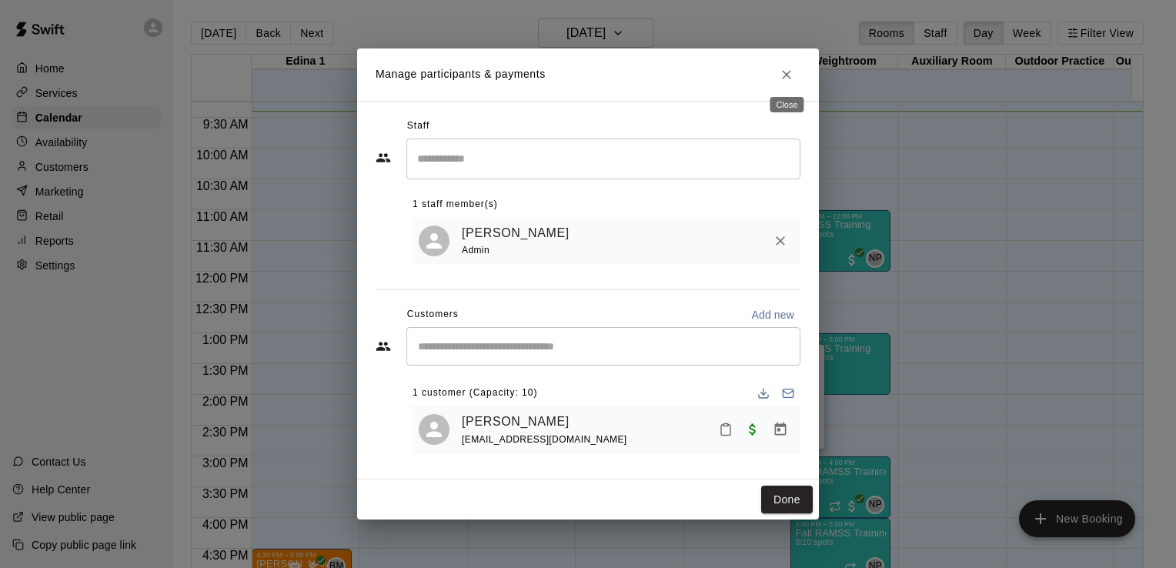
click at [785, 63] on button "Close" at bounding box center [786, 75] width 28 height 28
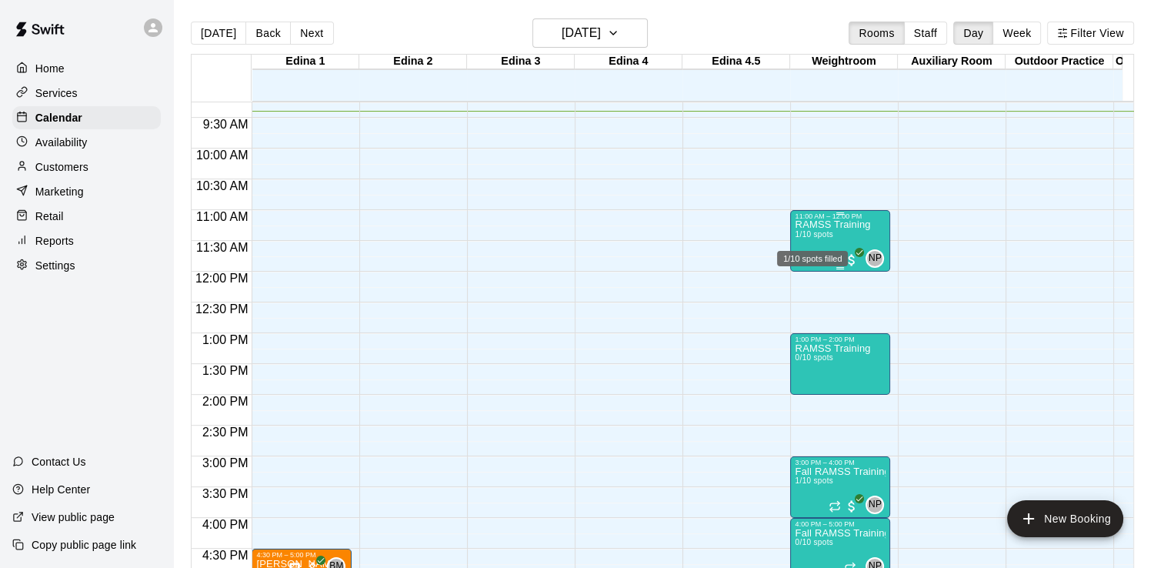
click at [822, 232] on span "1/10 spots" at bounding box center [814, 234] width 38 height 8
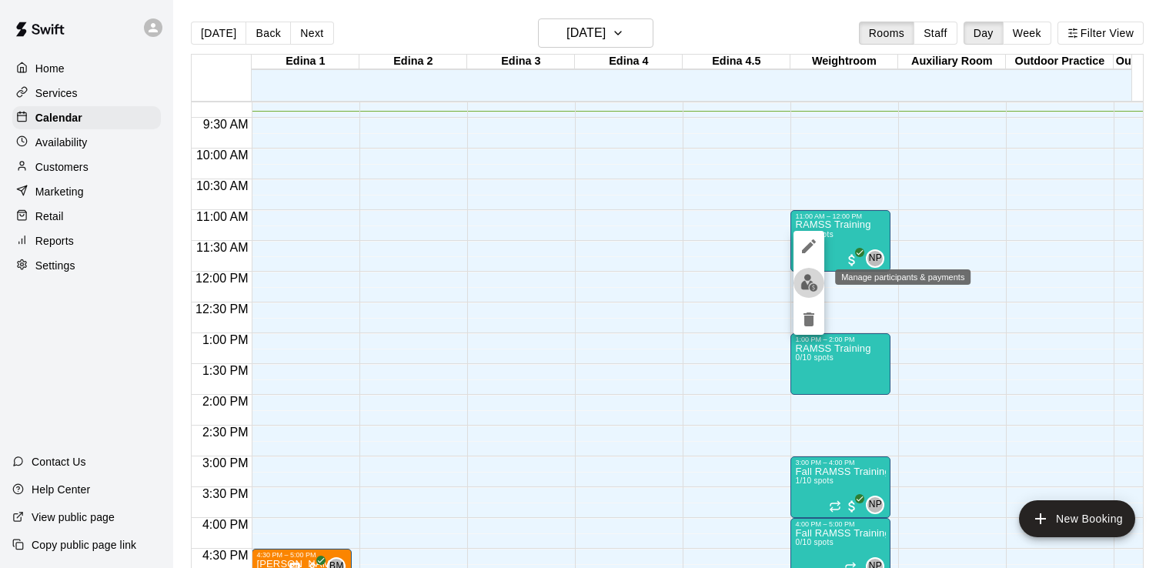
click at [808, 281] on img "edit" at bounding box center [809, 283] width 18 height 18
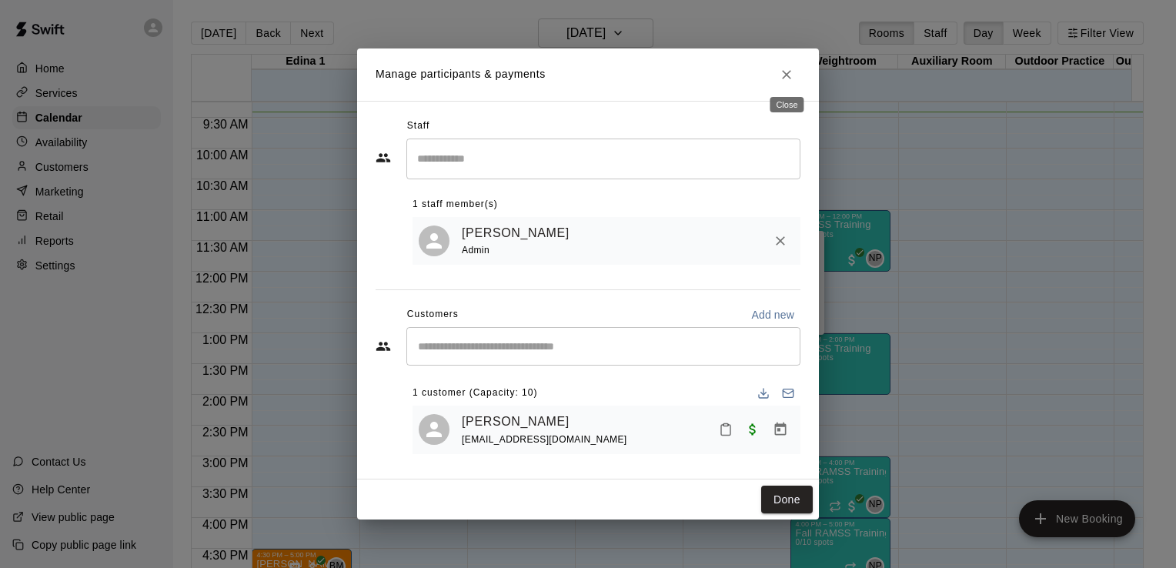
click at [785, 75] on icon "Close" at bounding box center [786, 74] width 15 height 15
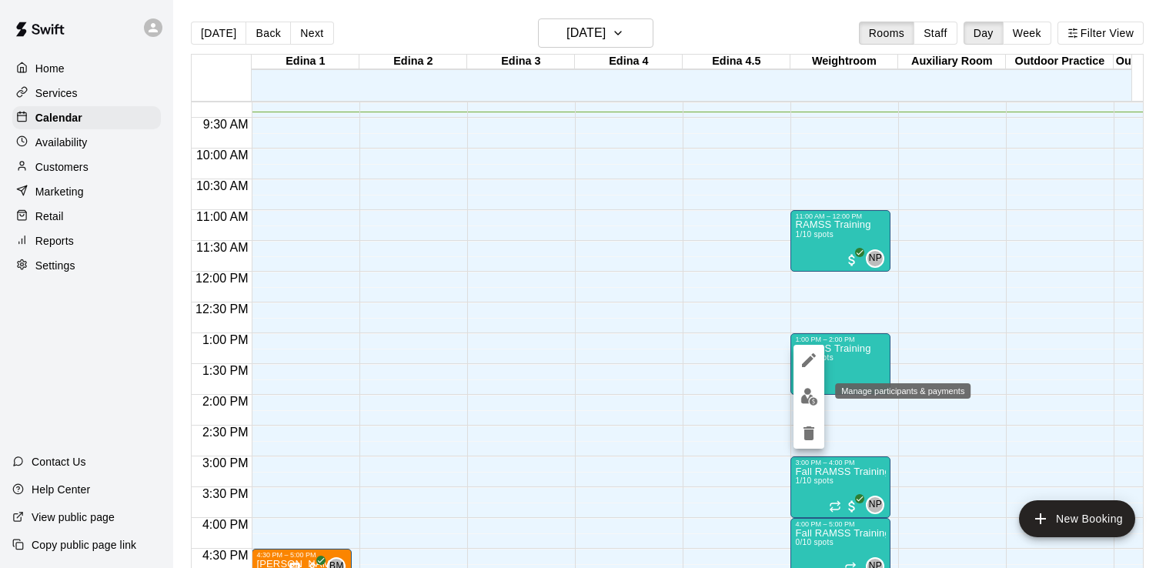
click at [804, 401] on img "edit" at bounding box center [809, 397] width 18 height 18
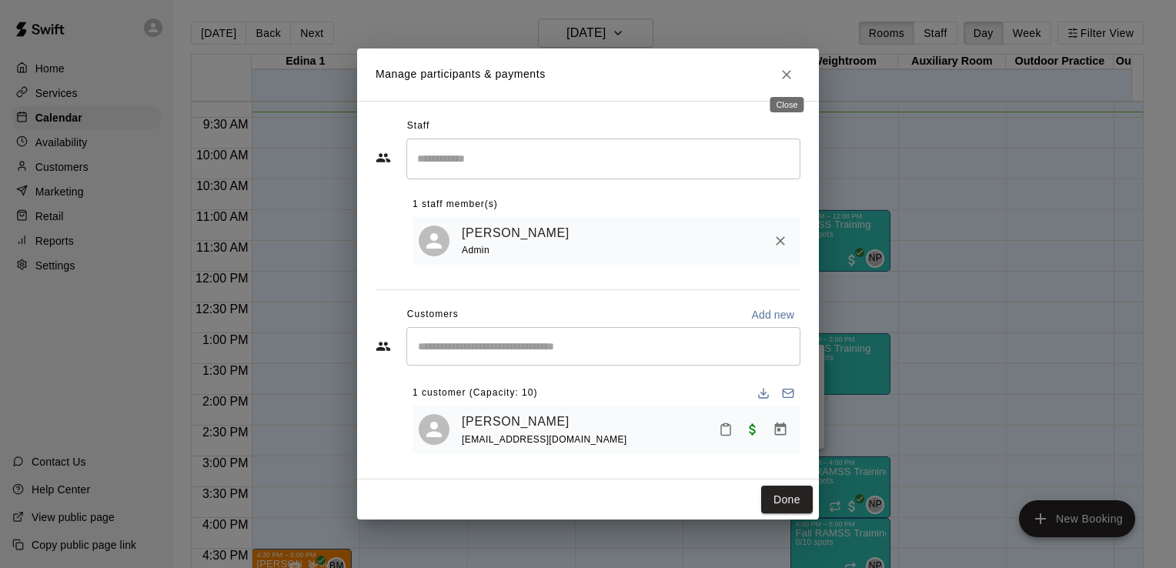
click at [785, 71] on icon "Close" at bounding box center [786, 74] width 15 height 15
